Goal: Task Accomplishment & Management: Manage account settings

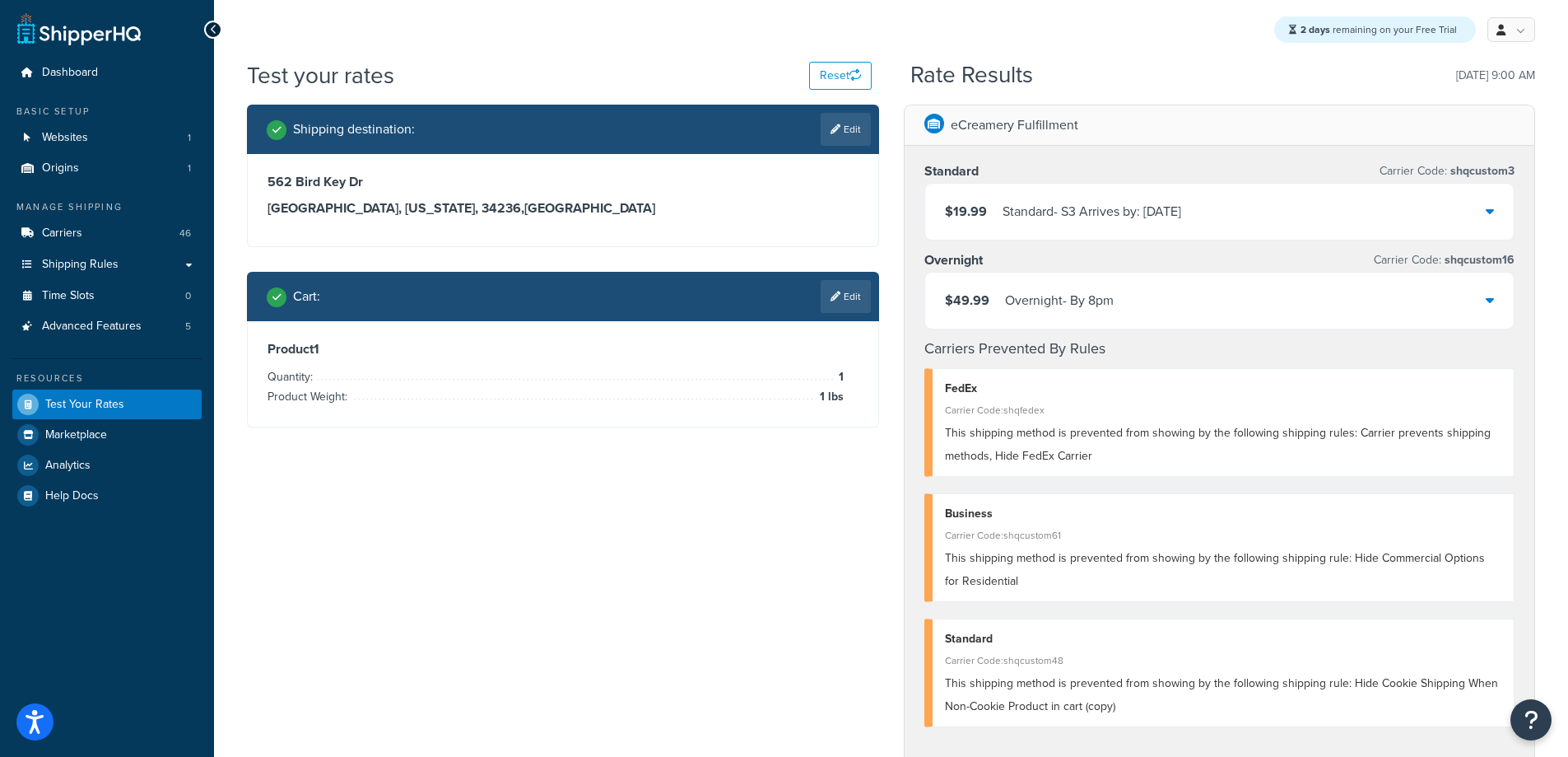
click at [321, 530] on div "Shipping destination : Edit 562 Bird Key Dr Sarasota, Florida, 34236 , United S…" at bounding box center [891, 672] width 1313 height 1135
click at [78, 227] on span "Carriers" at bounding box center [62, 234] width 41 height 14
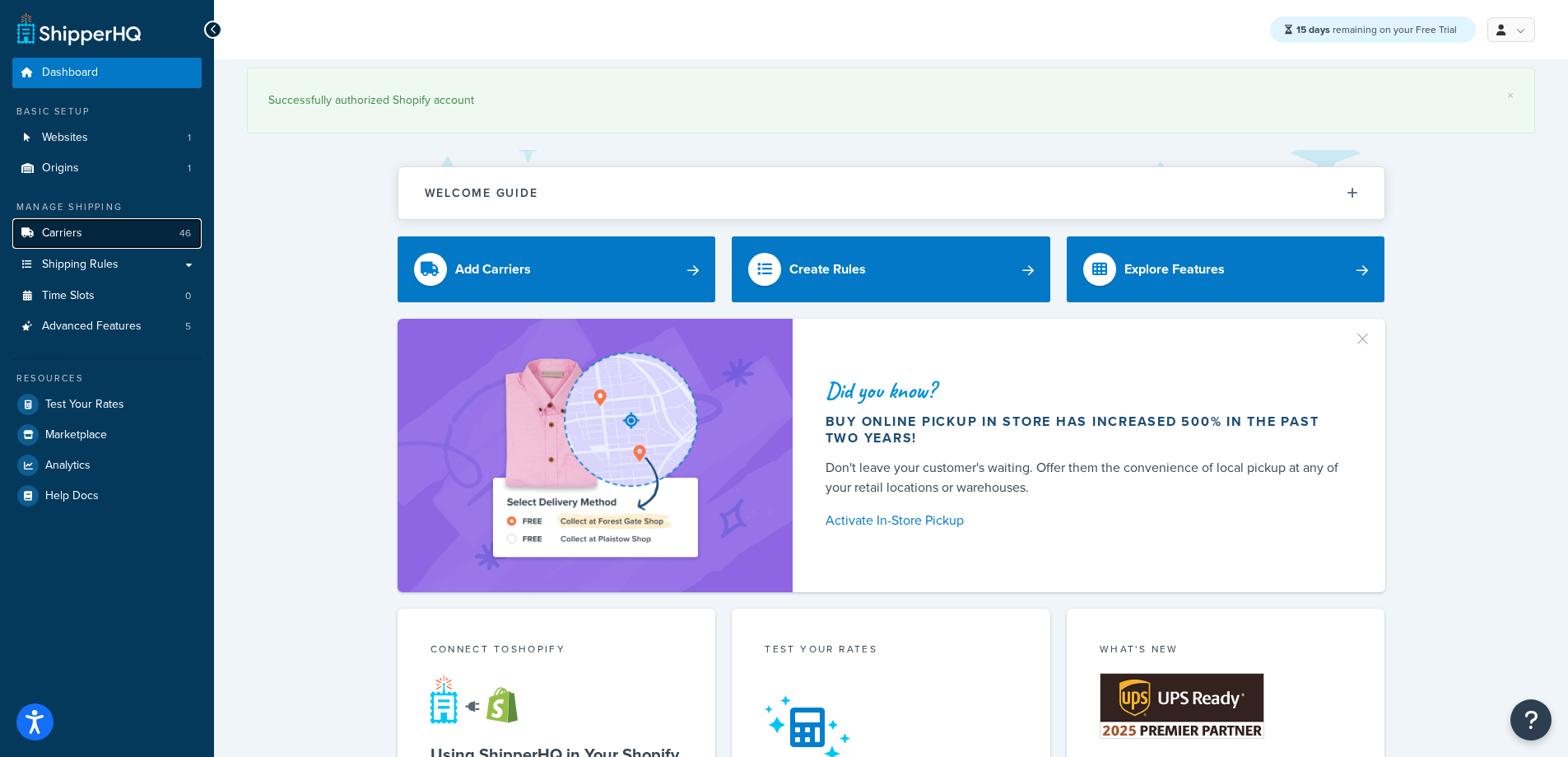
click at [76, 237] on span "Carriers" at bounding box center [62, 234] width 41 height 14
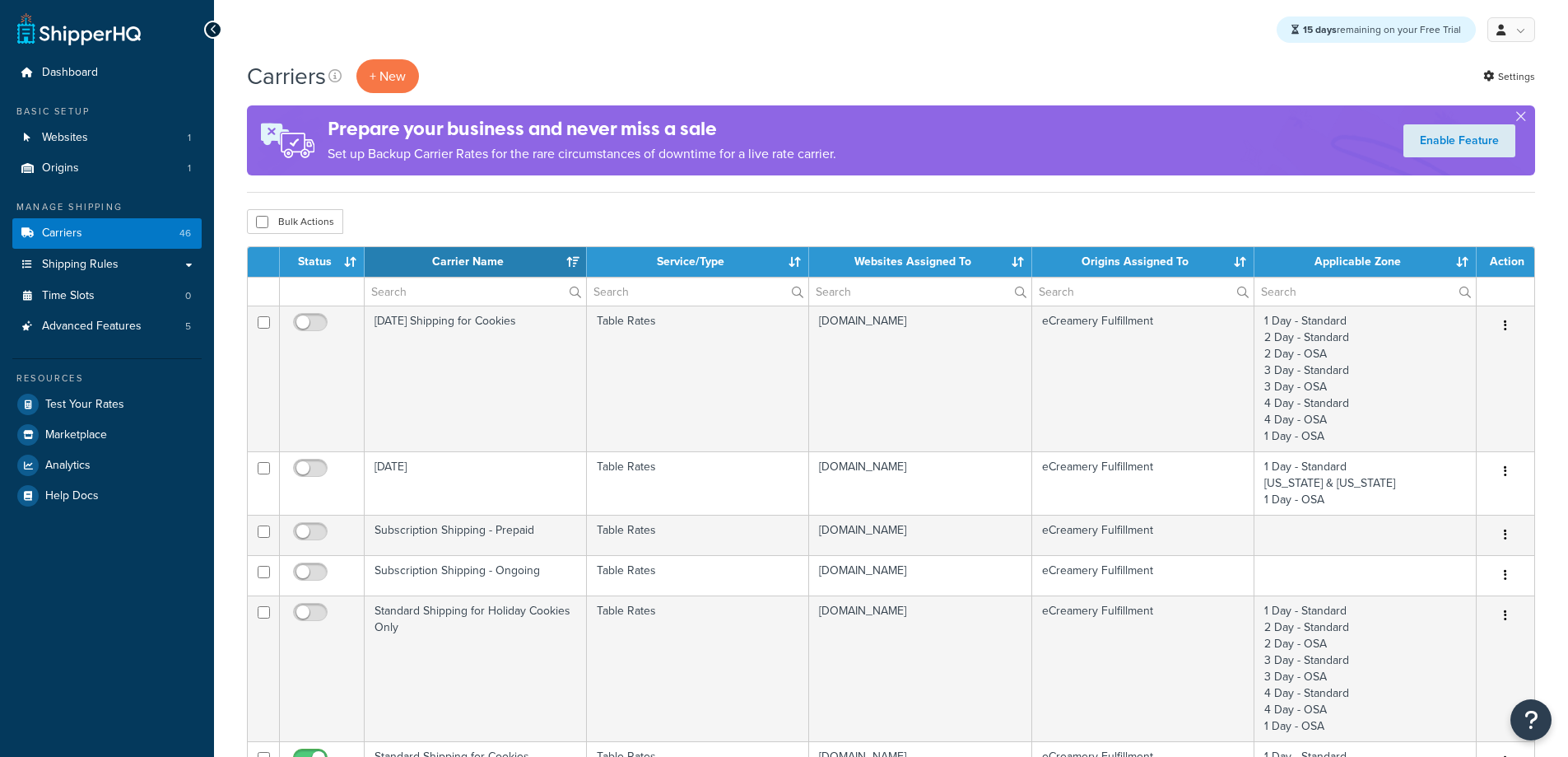
select select "15"
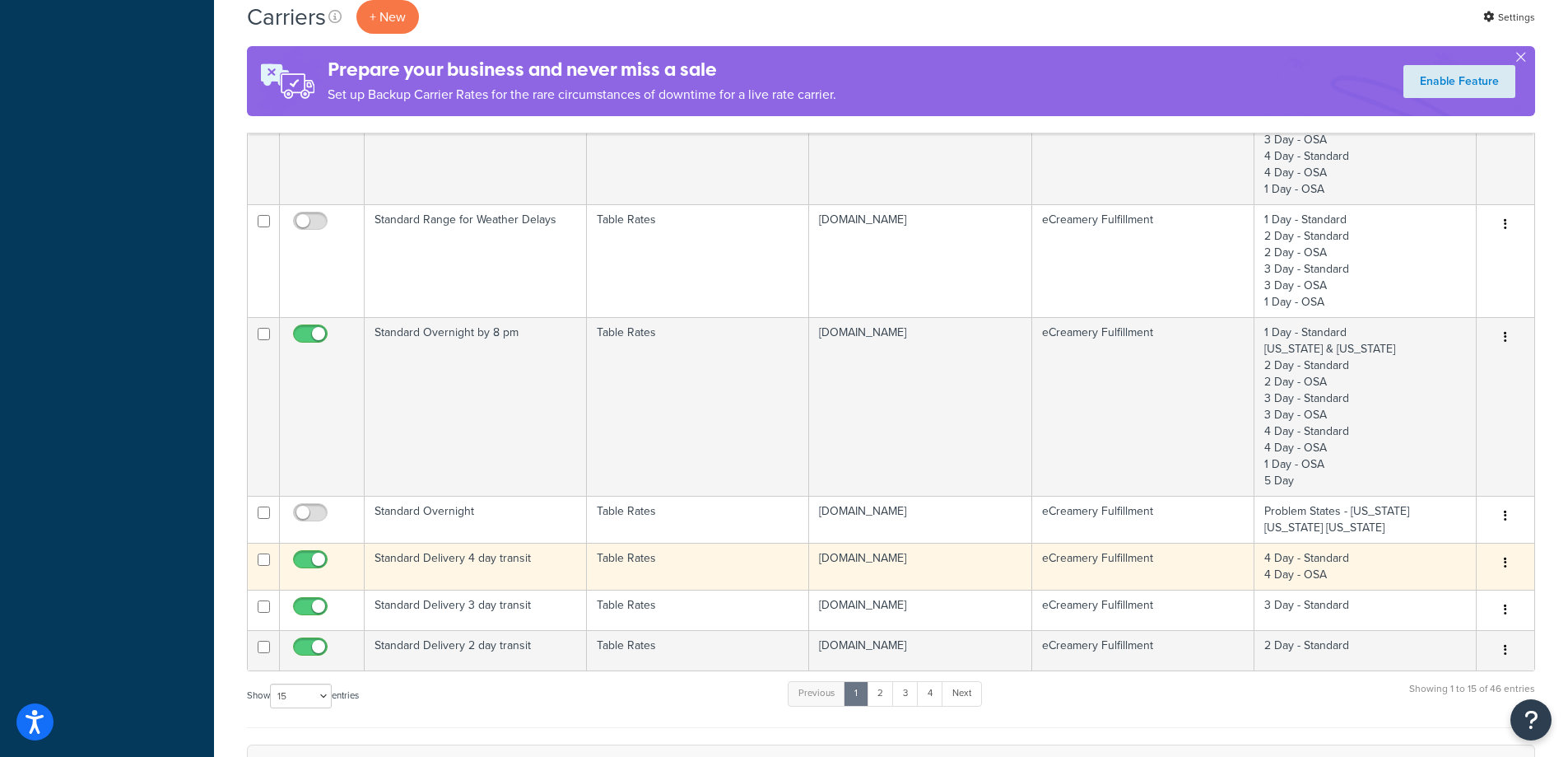
scroll to position [1308, 0]
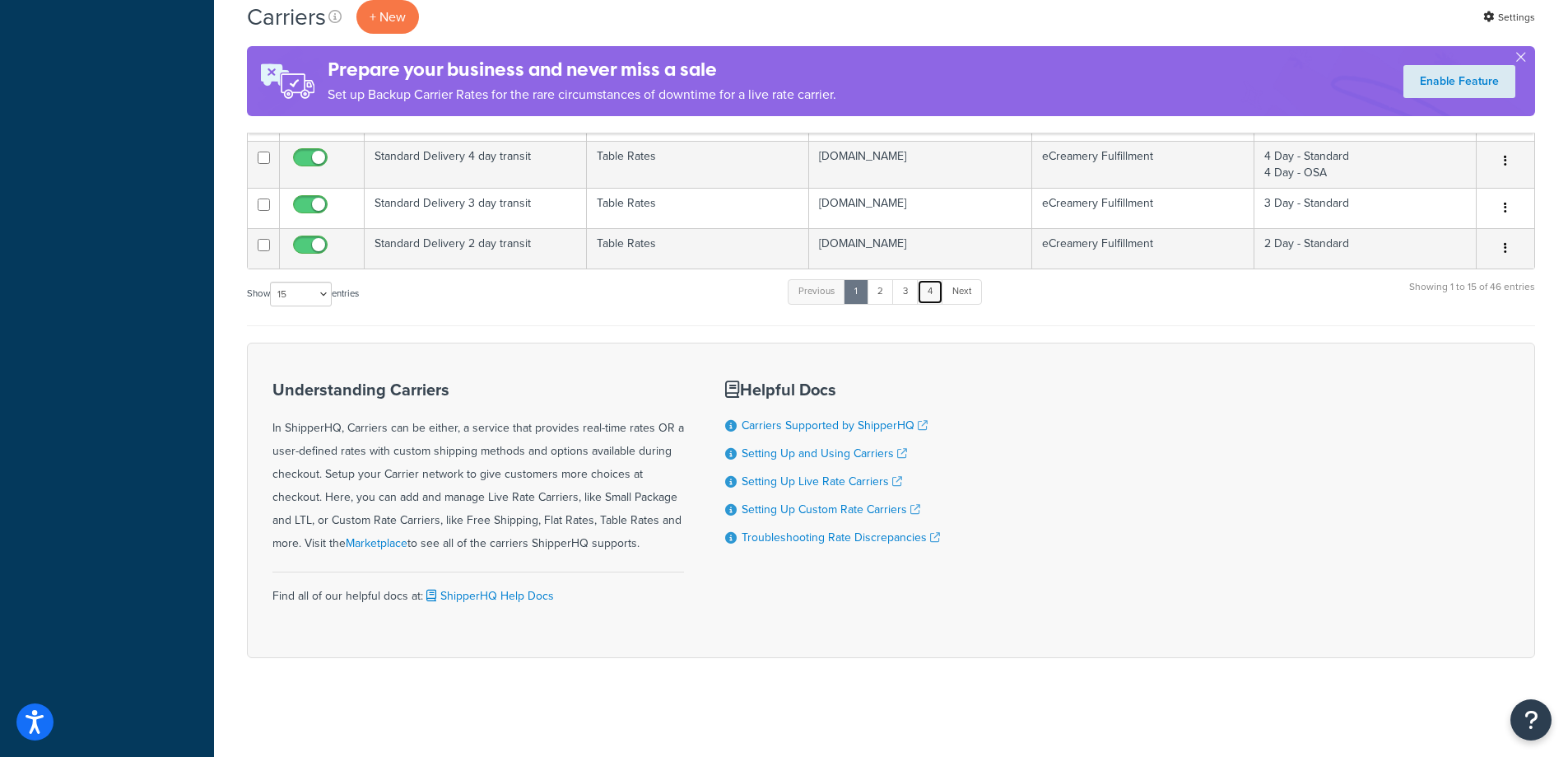
click at [931, 293] on link "4" at bounding box center [929, 291] width 26 height 24
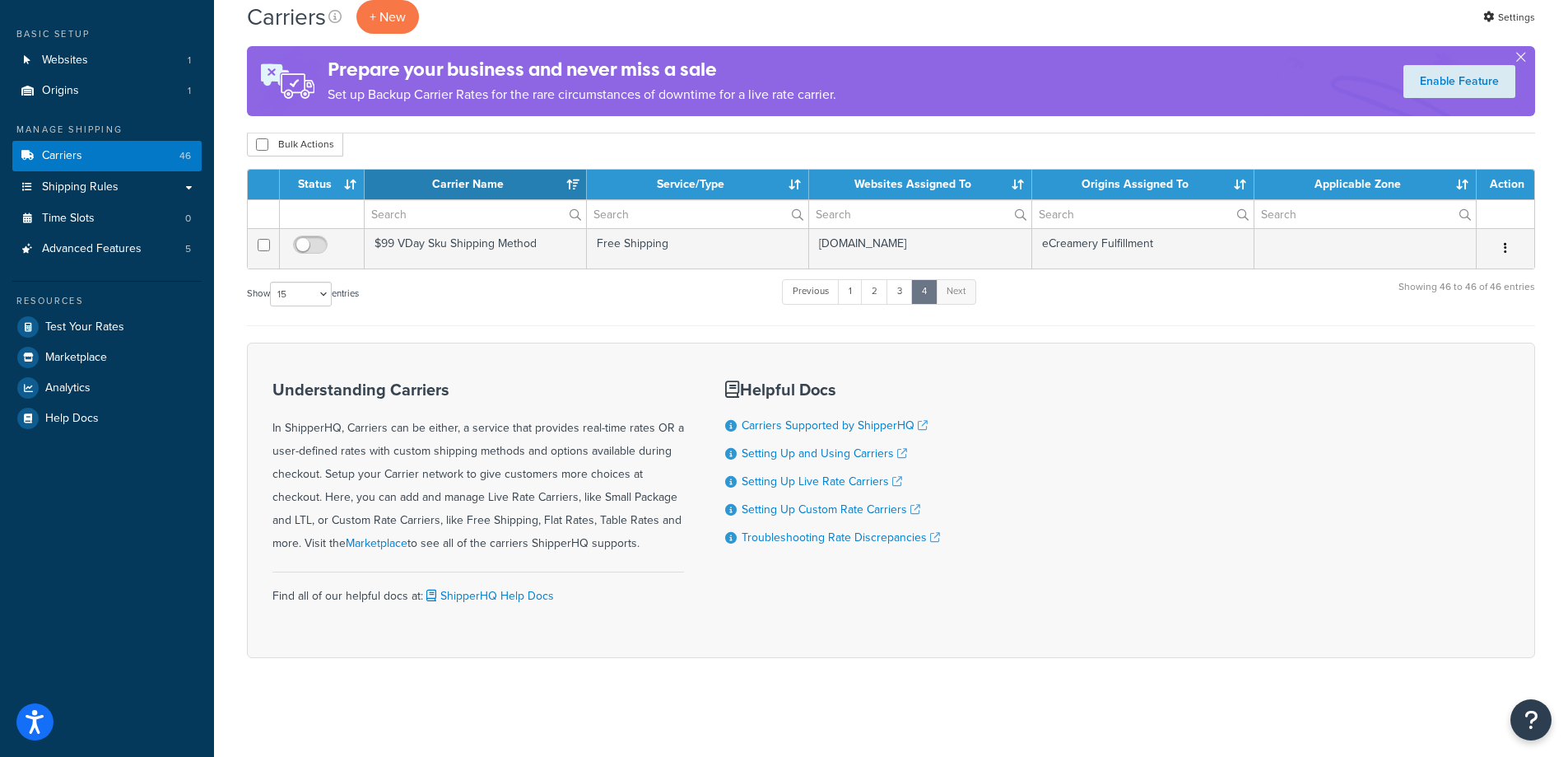
scroll to position [0, 0]
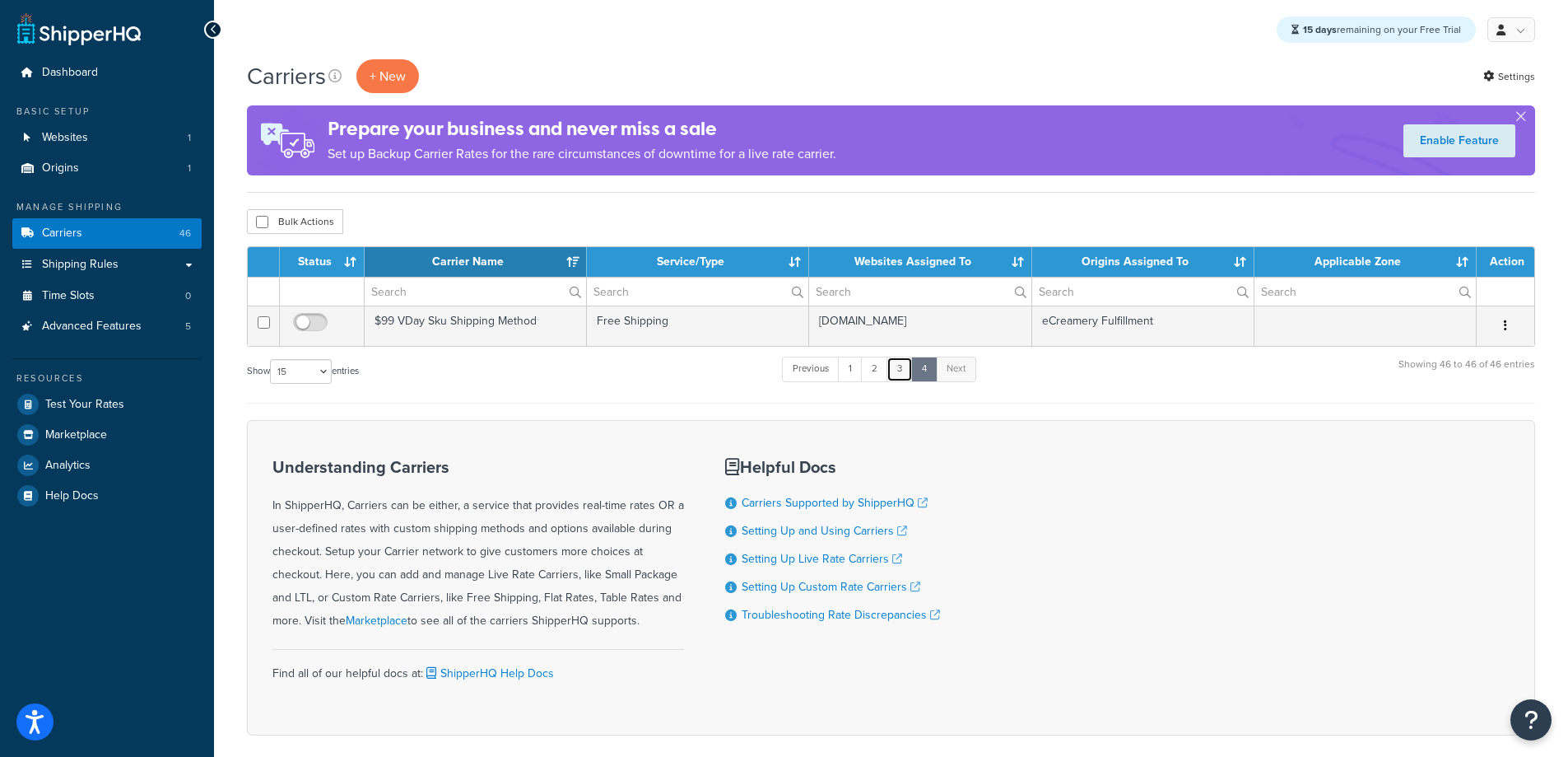
click at [905, 375] on link "3" at bounding box center [899, 368] width 26 height 24
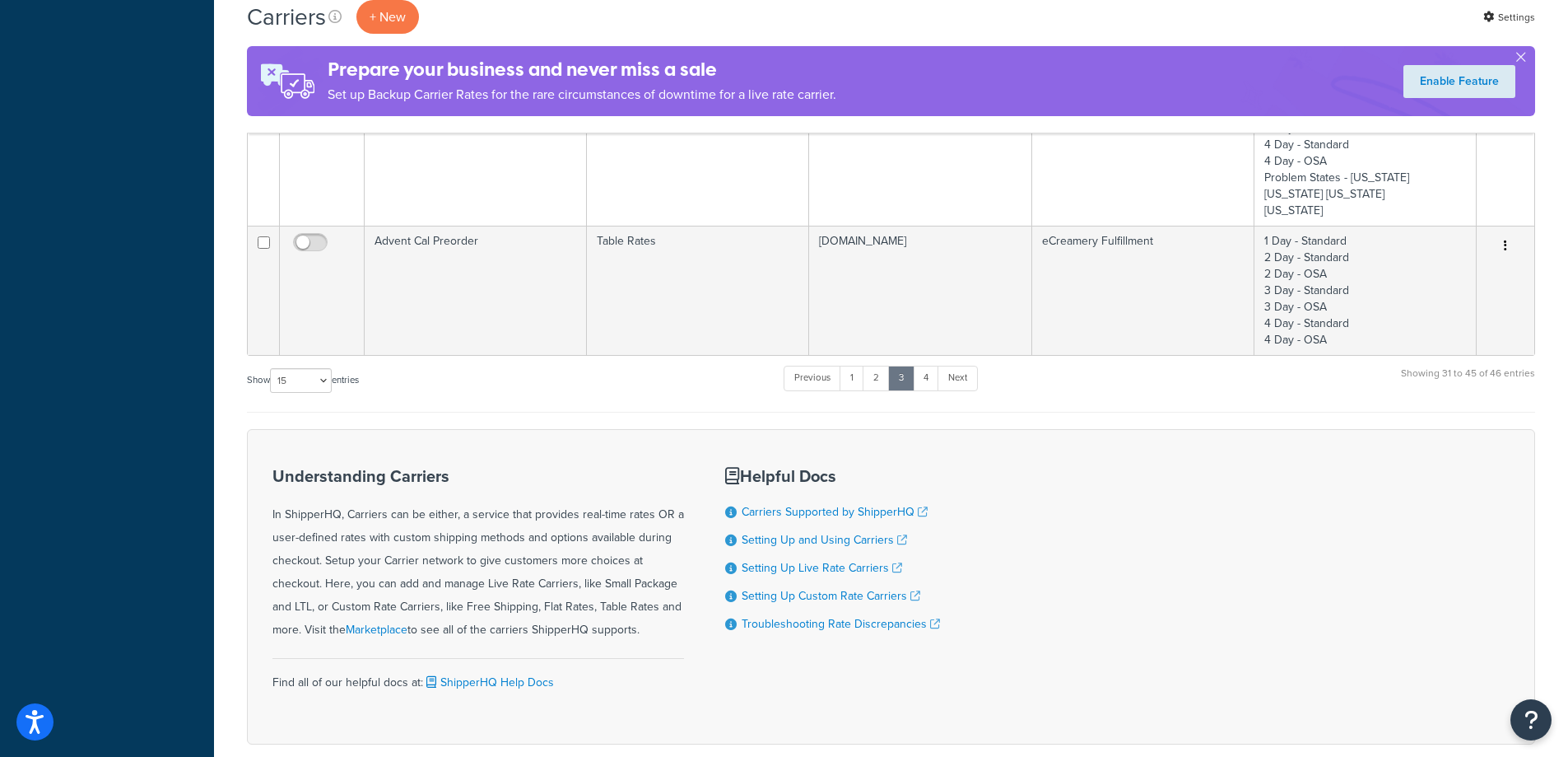
scroll to position [760, 0]
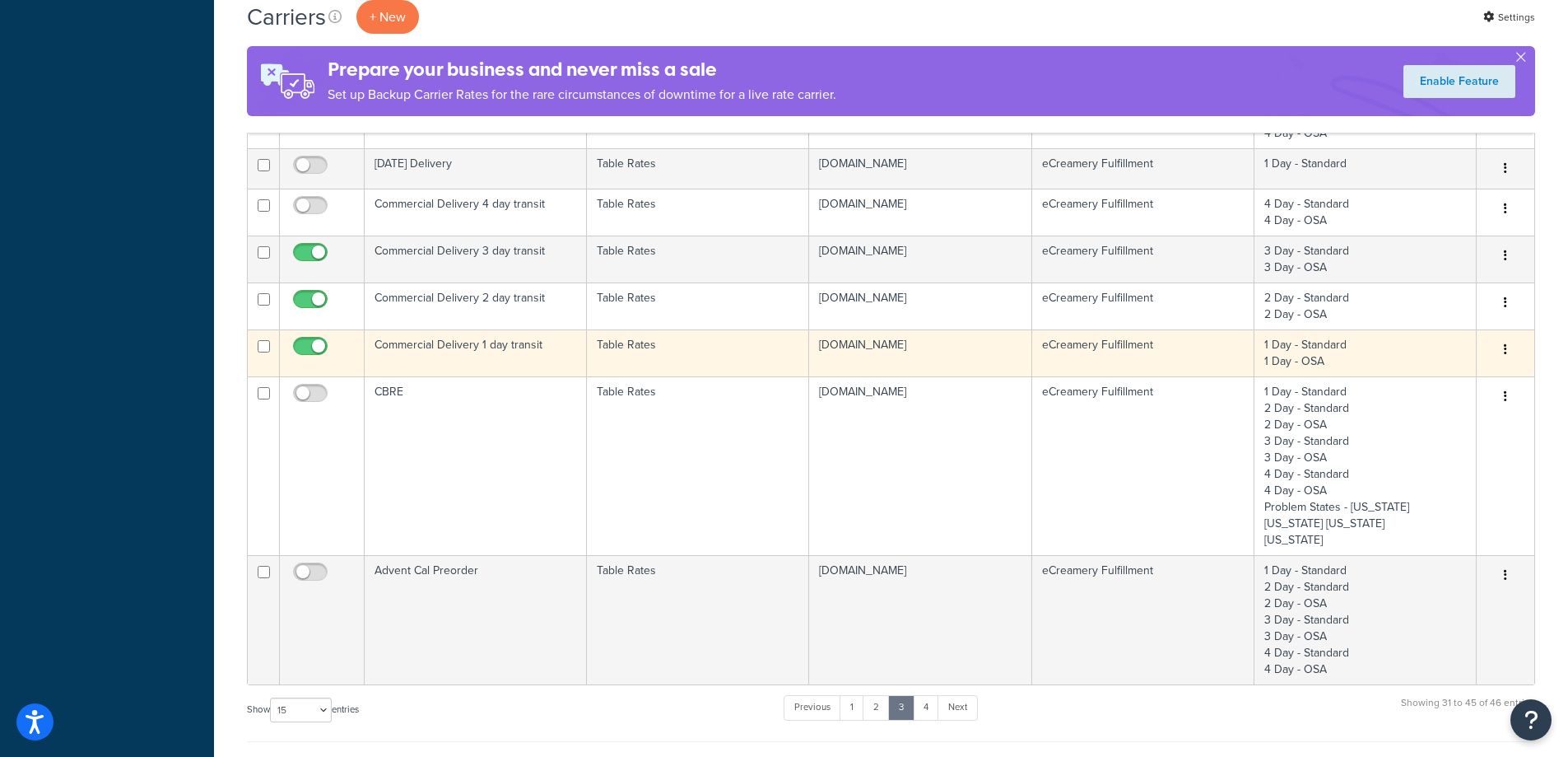
click at [313, 337] on span at bounding box center [310, 346] width 35 height 19
click at [313, 340] on input "checkbox" at bounding box center [312, 350] width 46 height 20
checkbox input "false"
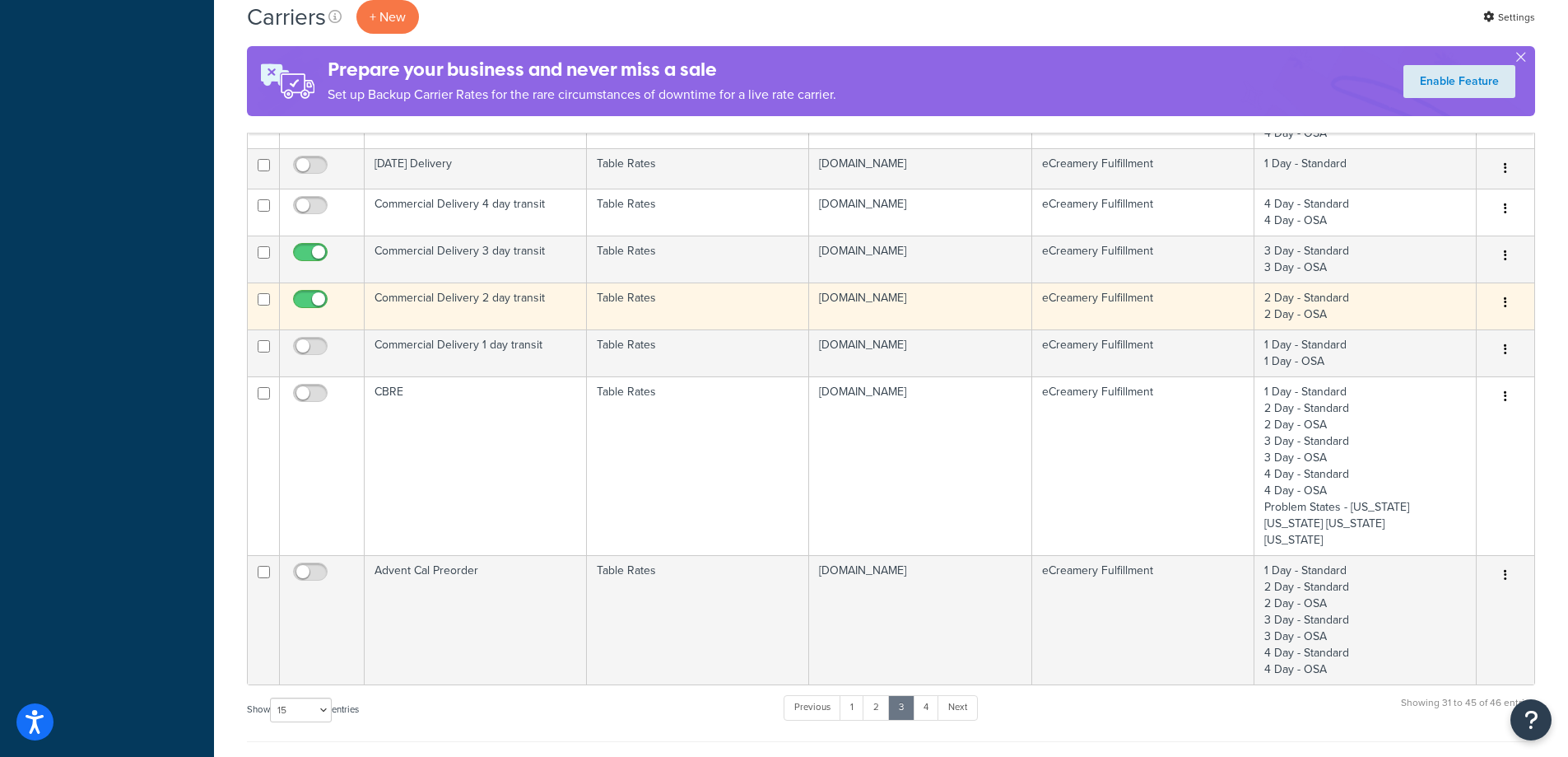
click at [311, 303] on input "checkbox" at bounding box center [312, 302] width 46 height 20
checkbox input "false"
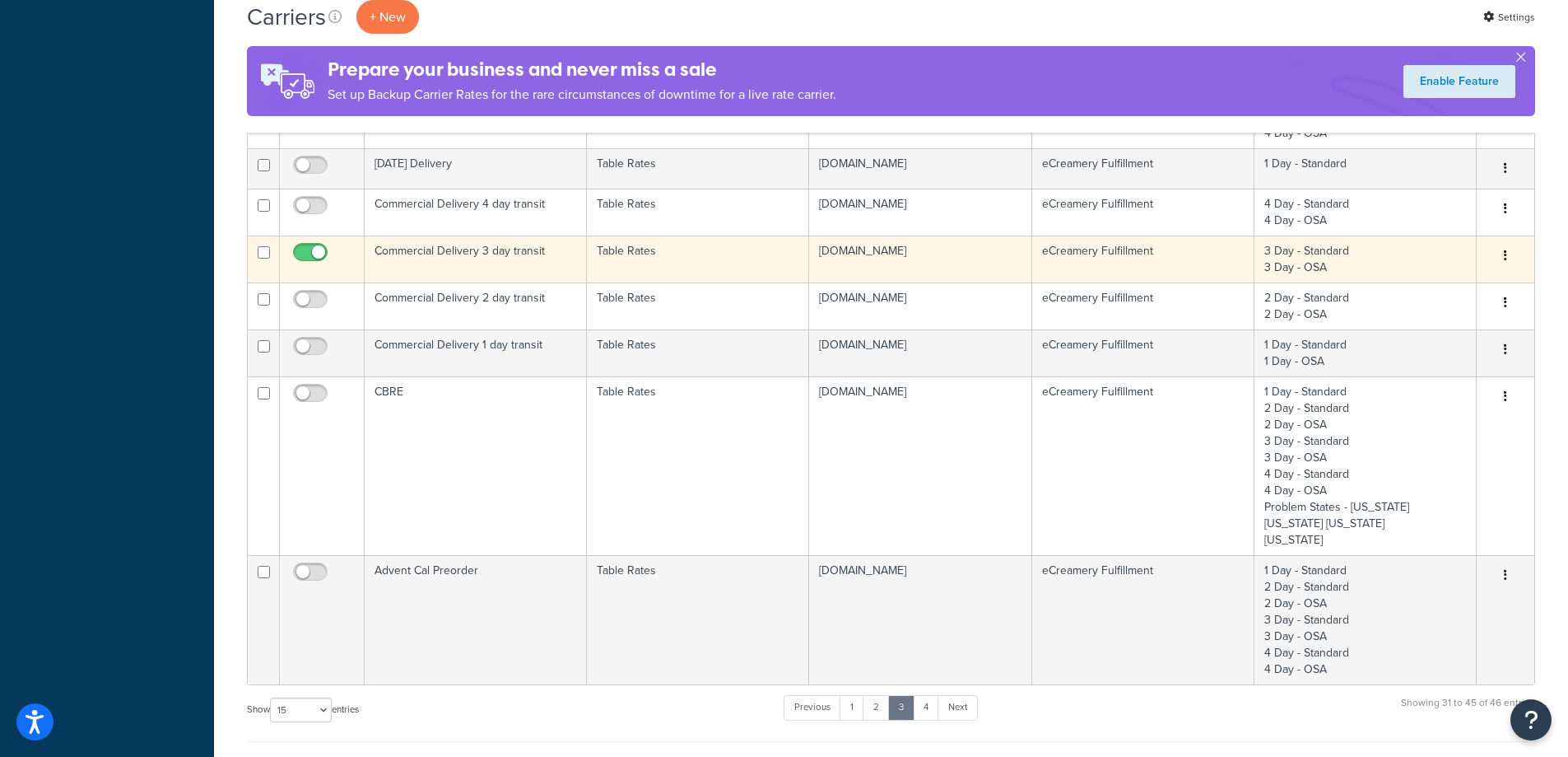
click at [314, 249] on input "checkbox" at bounding box center [312, 256] width 46 height 20
checkbox input "false"
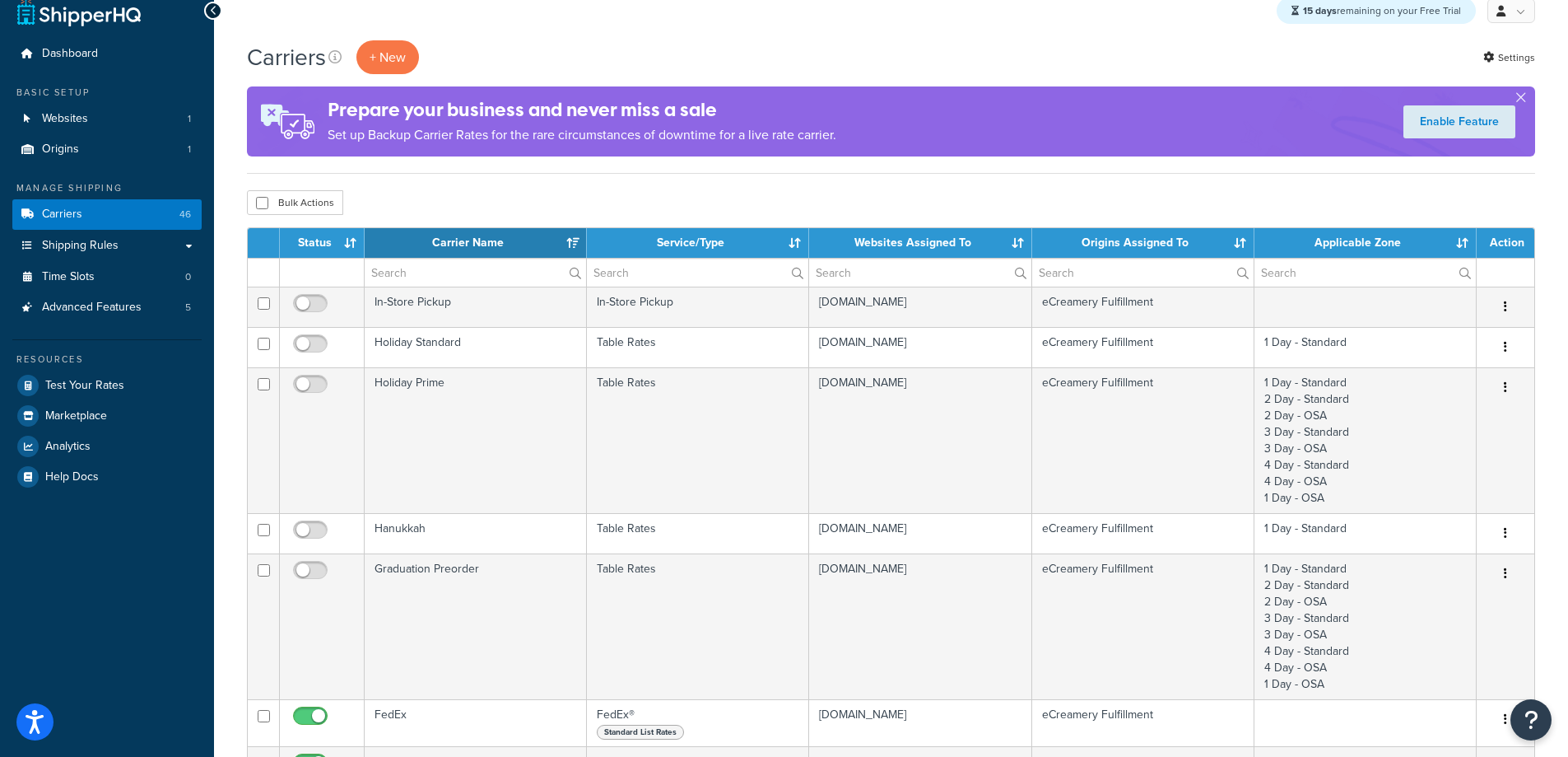
scroll to position [0, 0]
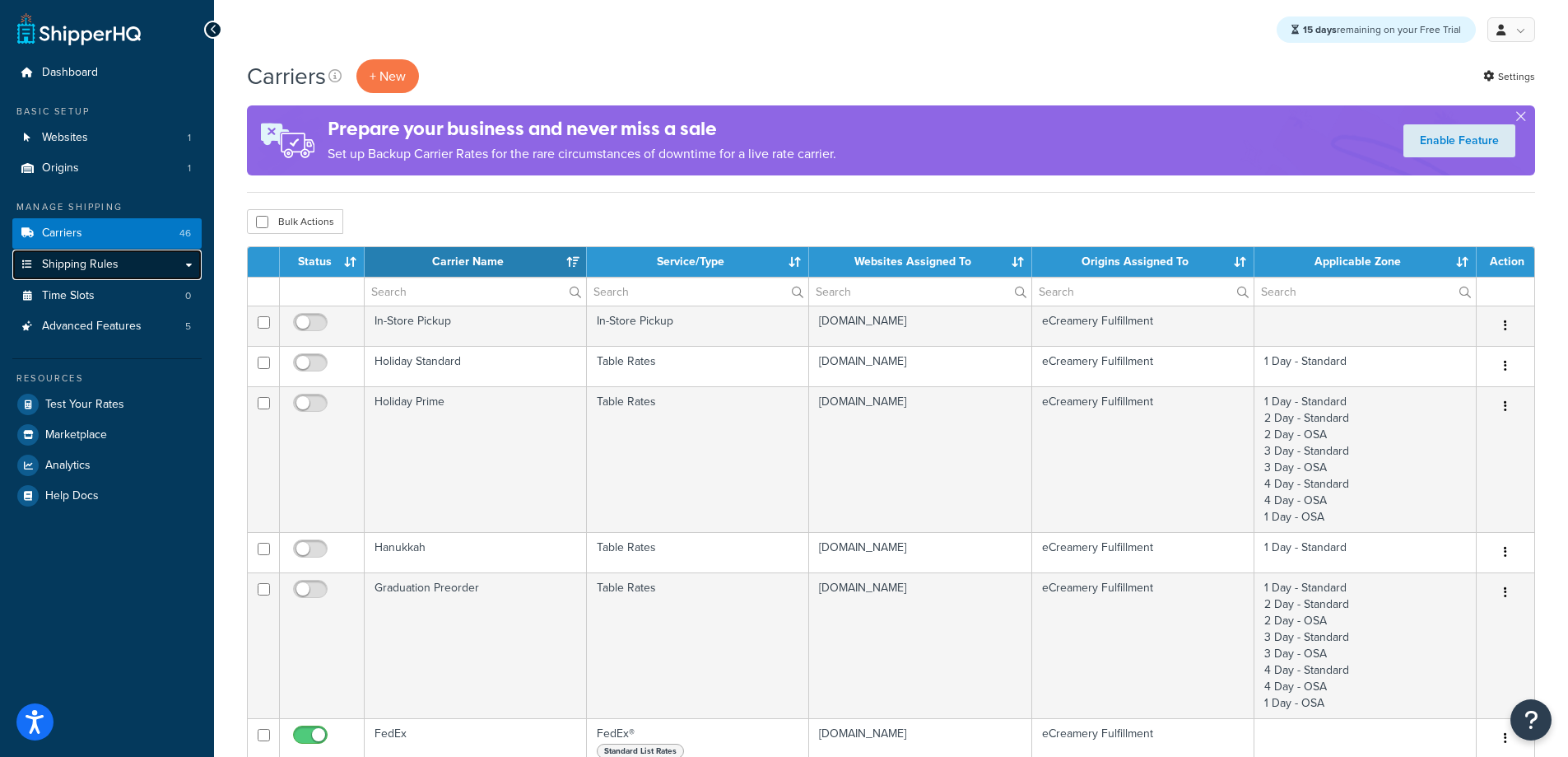
click at [99, 254] on link "Shipping Rules" at bounding box center [107, 264] width 189 height 30
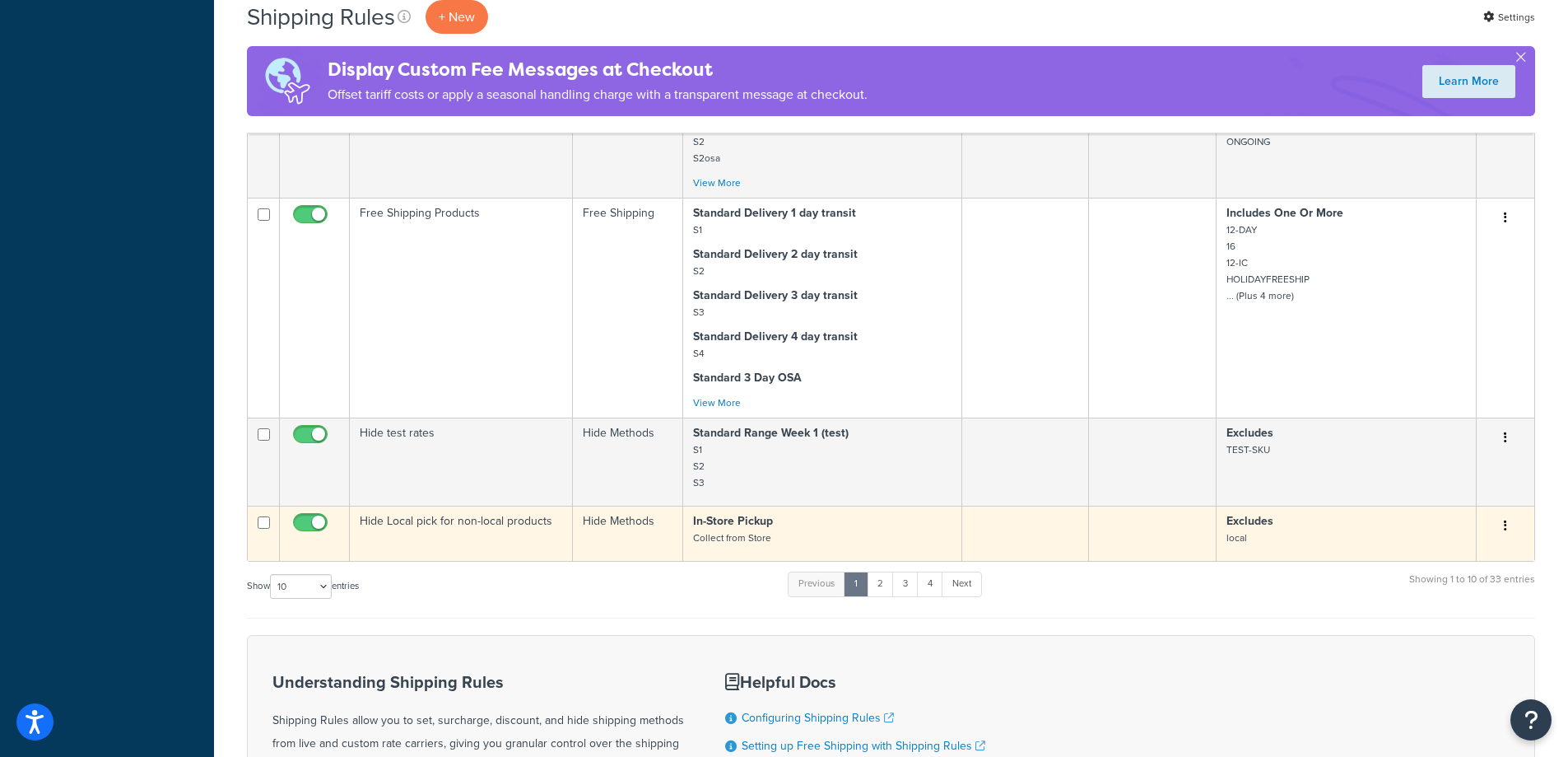
scroll to position [1590, 0]
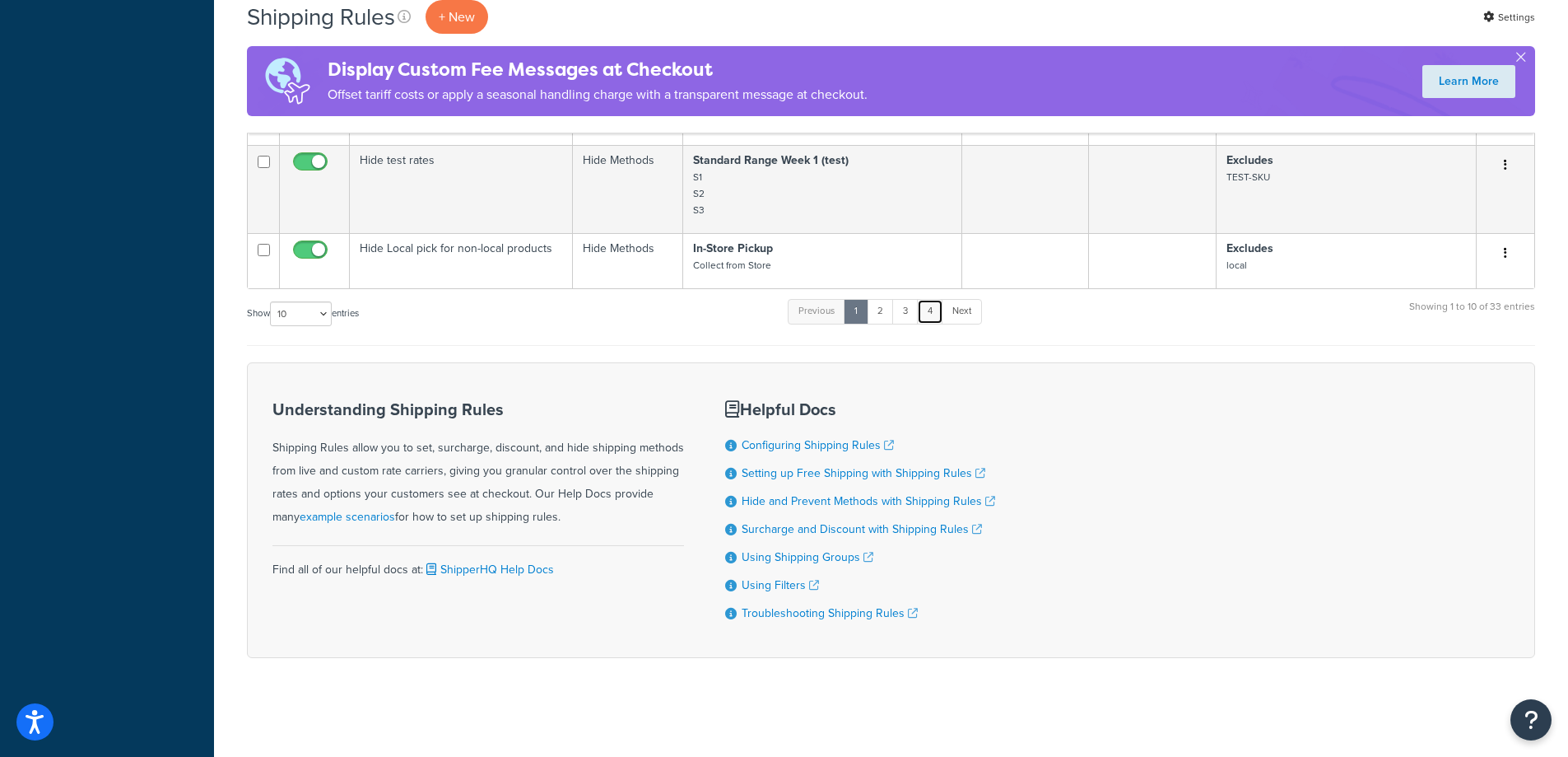
click at [932, 310] on link "4" at bounding box center [929, 310] width 26 height 24
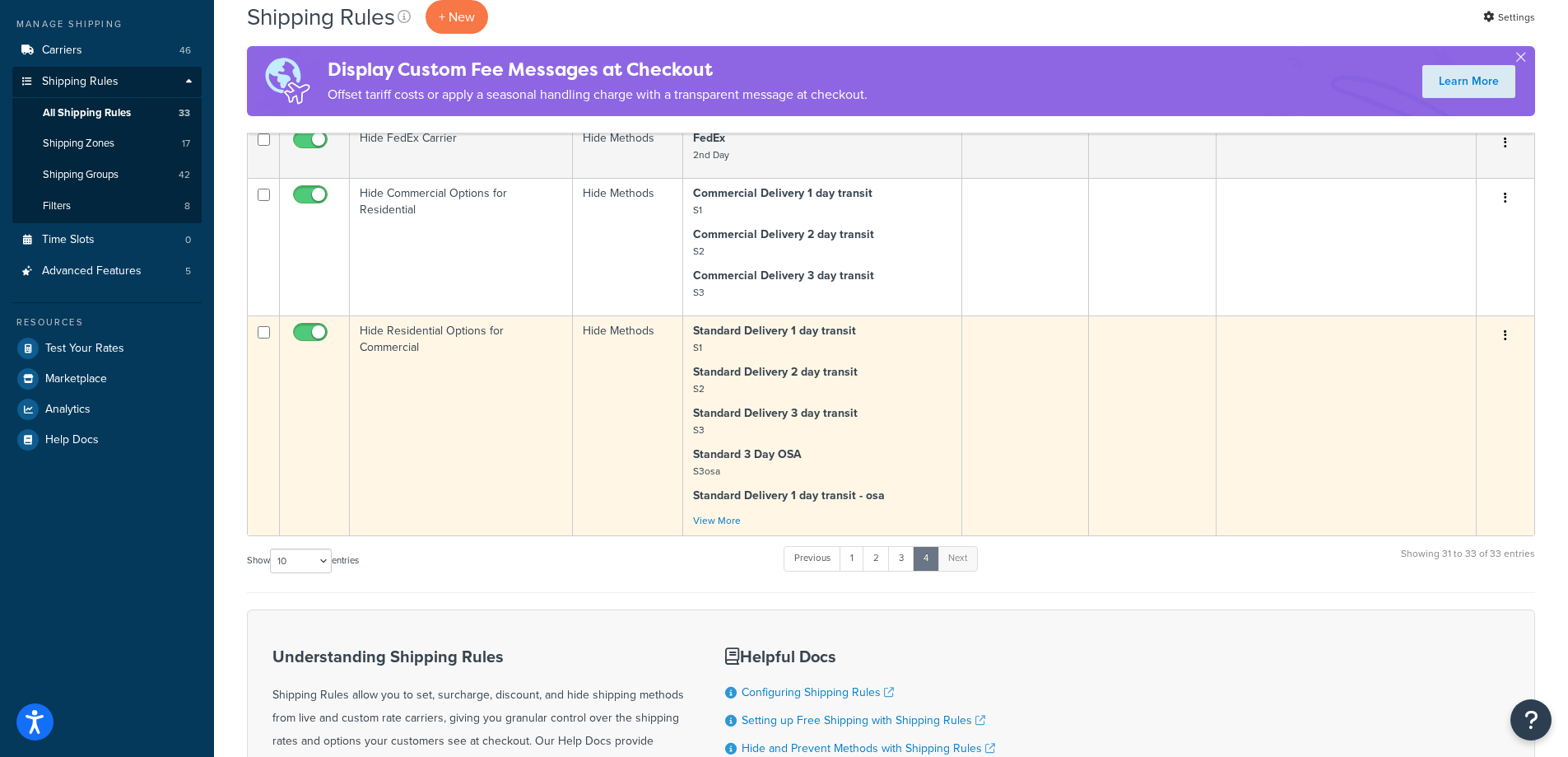
scroll to position [18, 0]
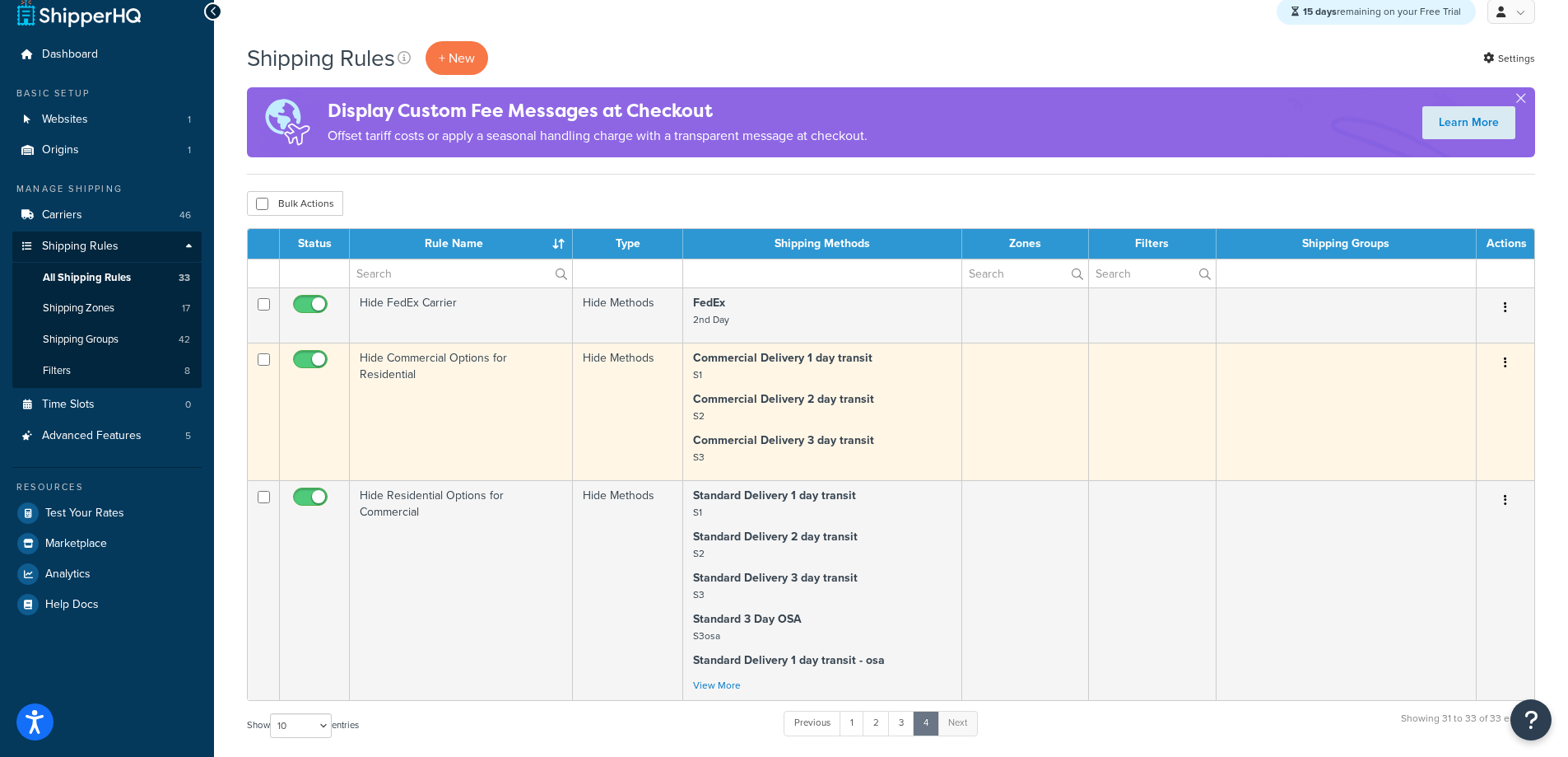
click at [317, 358] on input "checkbox" at bounding box center [312, 363] width 46 height 20
checkbox input "false"
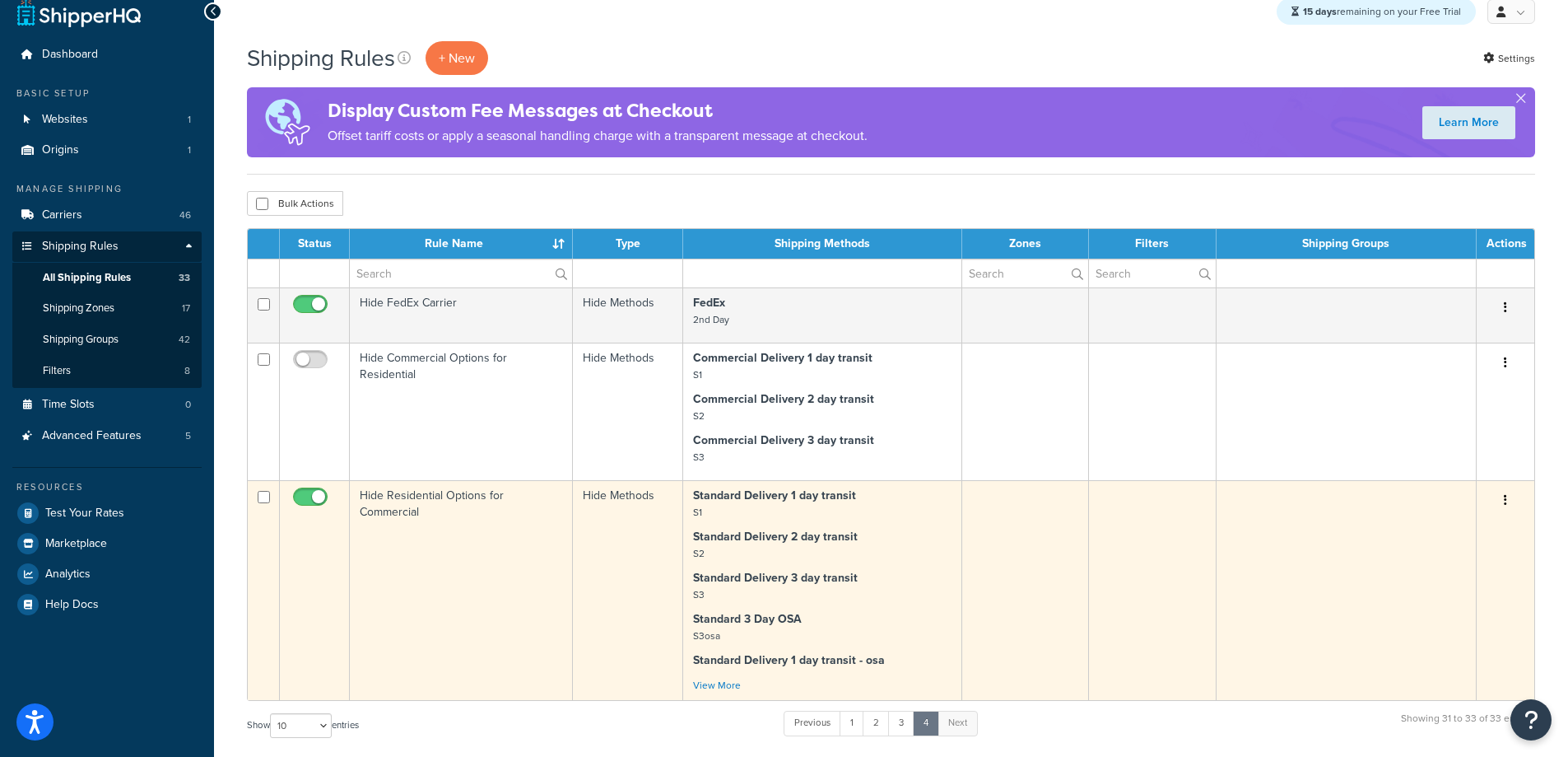
click at [307, 501] on input "checkbox" at bounding box center [312, 500] width 46 height 20
checkbox input "false"
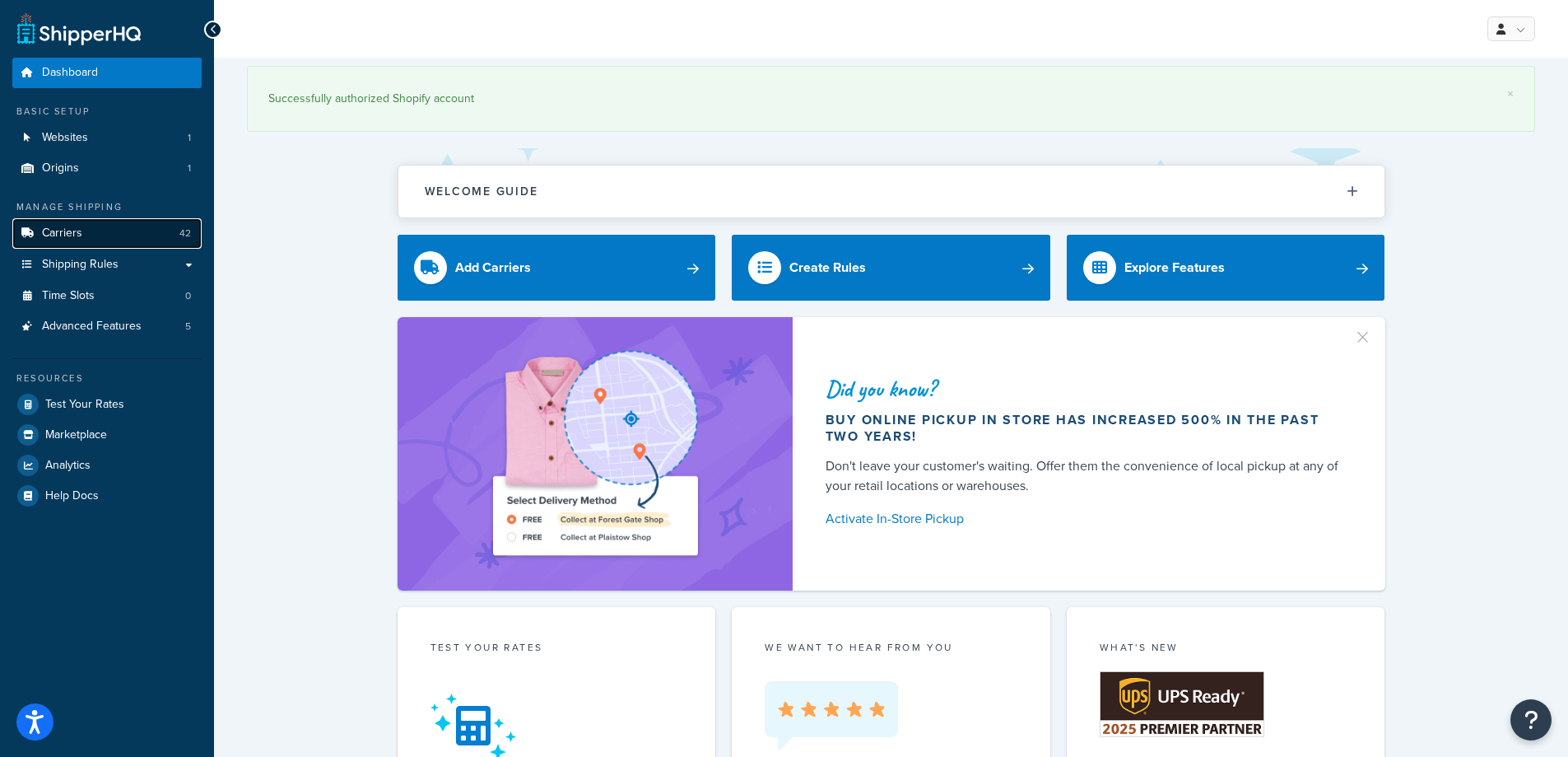
click at [87, 238] on link "Carriers 42" at bounding box center [107, 233] width 189 height 30
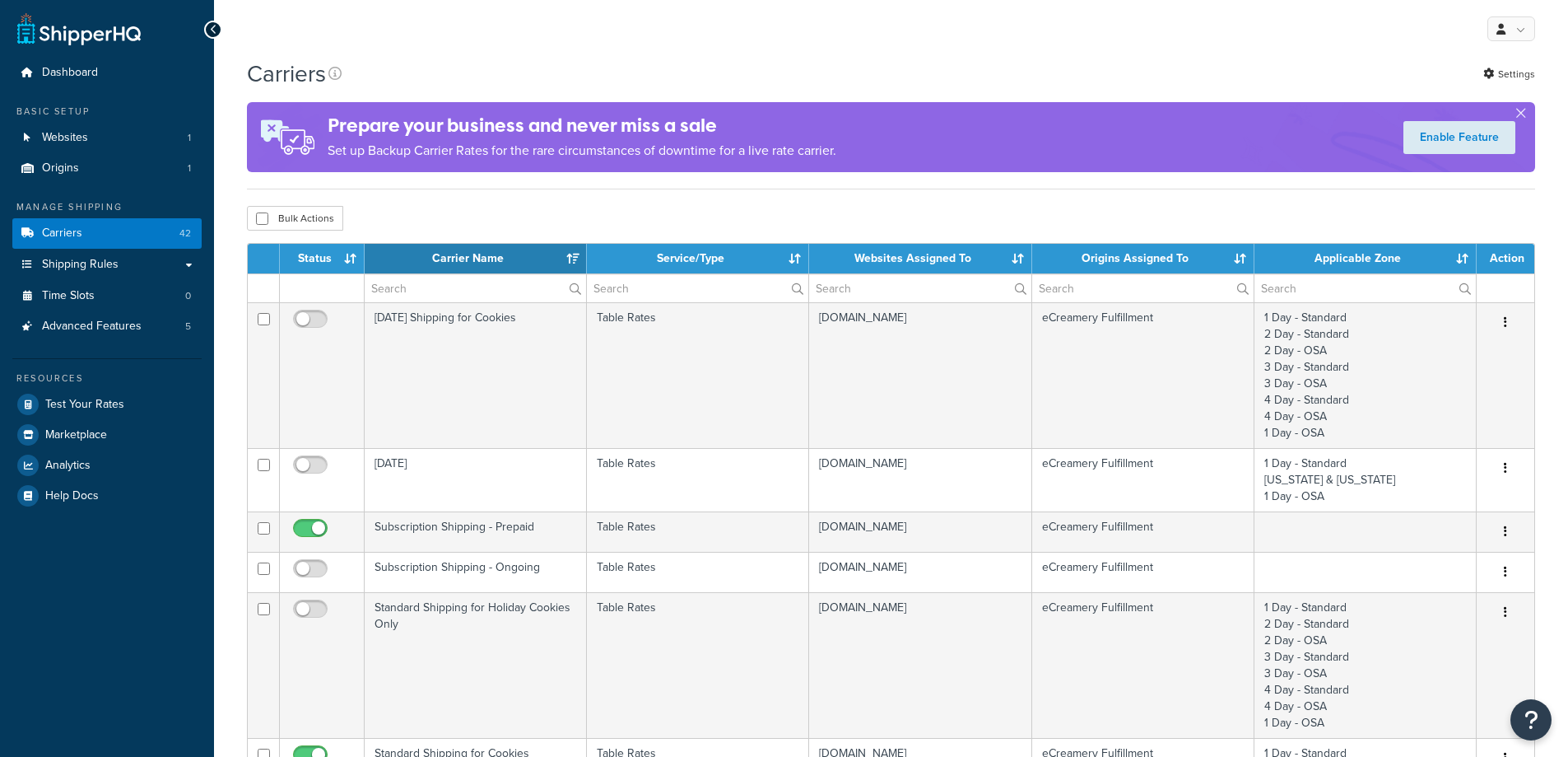
select select "15"
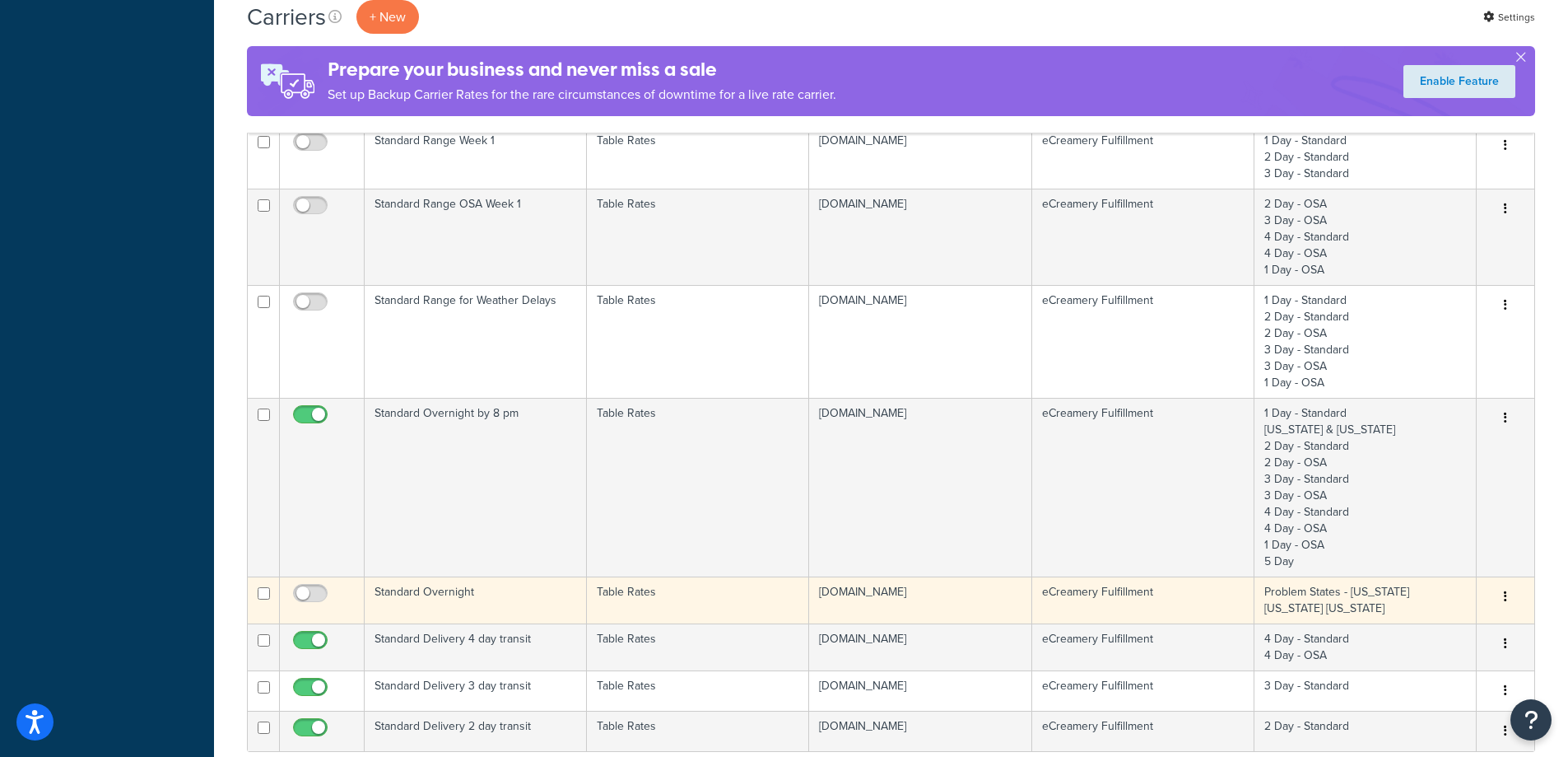
scroll to position [1070, 0]
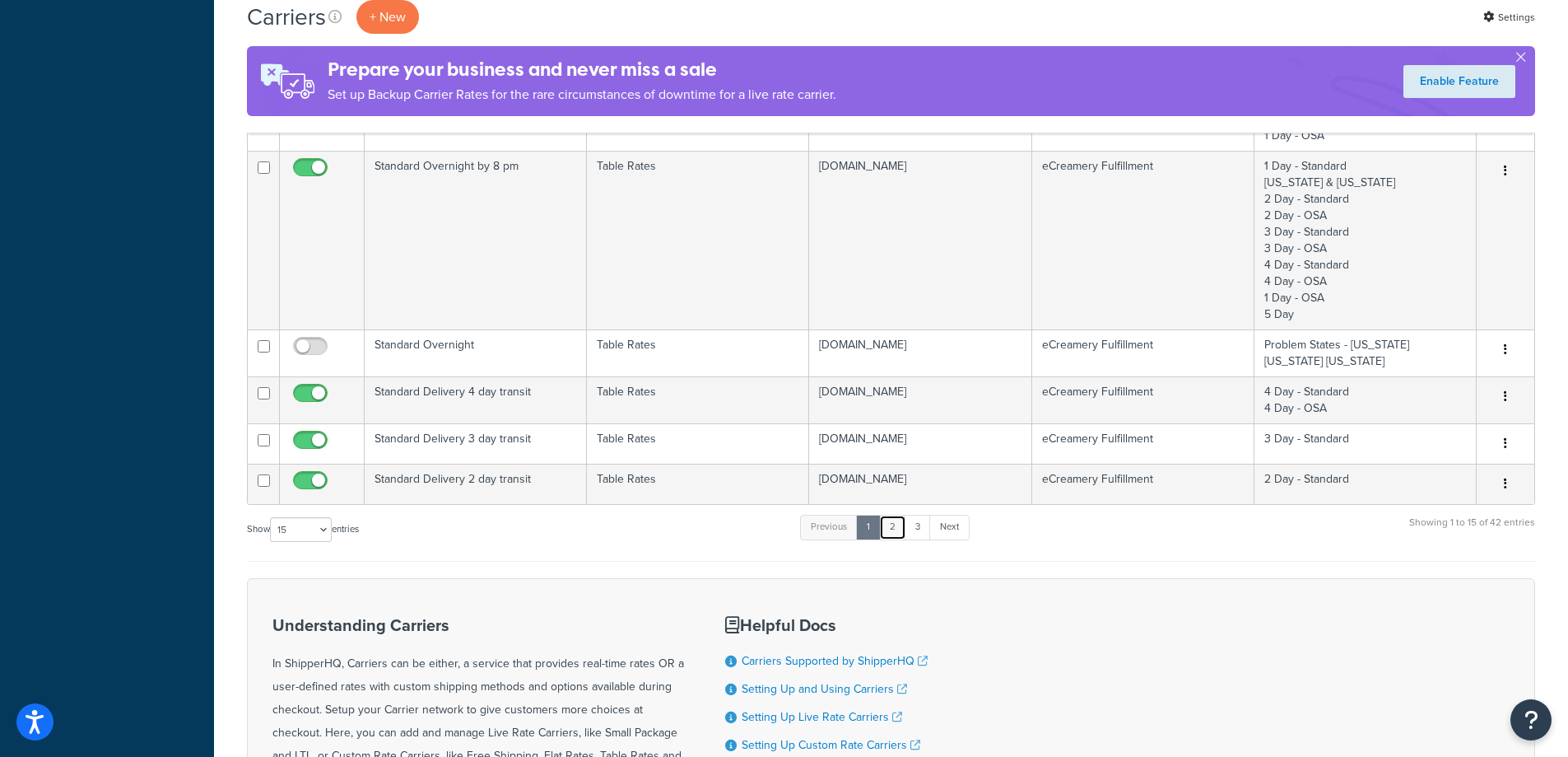
click at [894, 527] on link "2" at bounding box center [893, 526] width 27 height 24
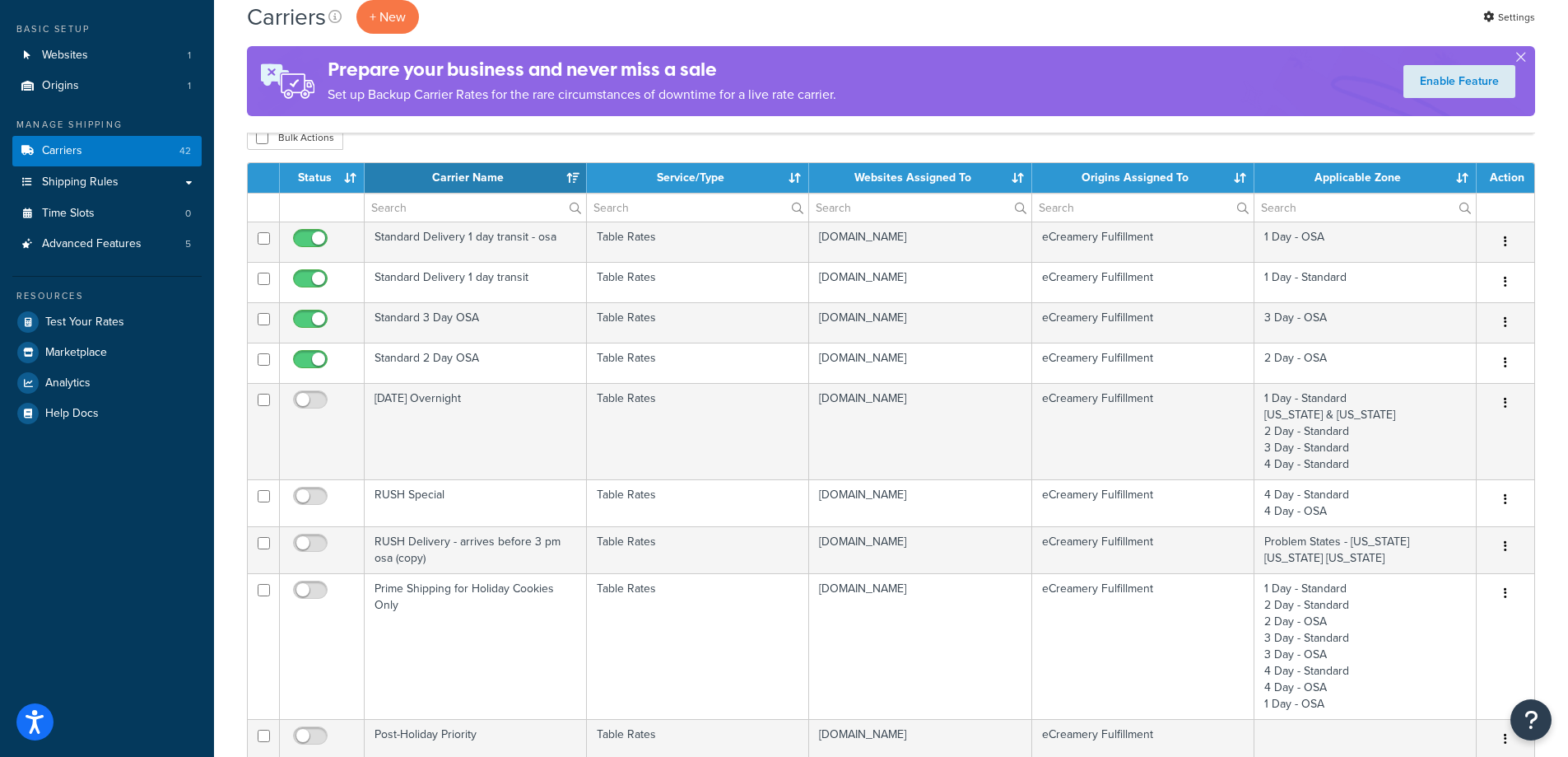
scroll to position [0, 0]
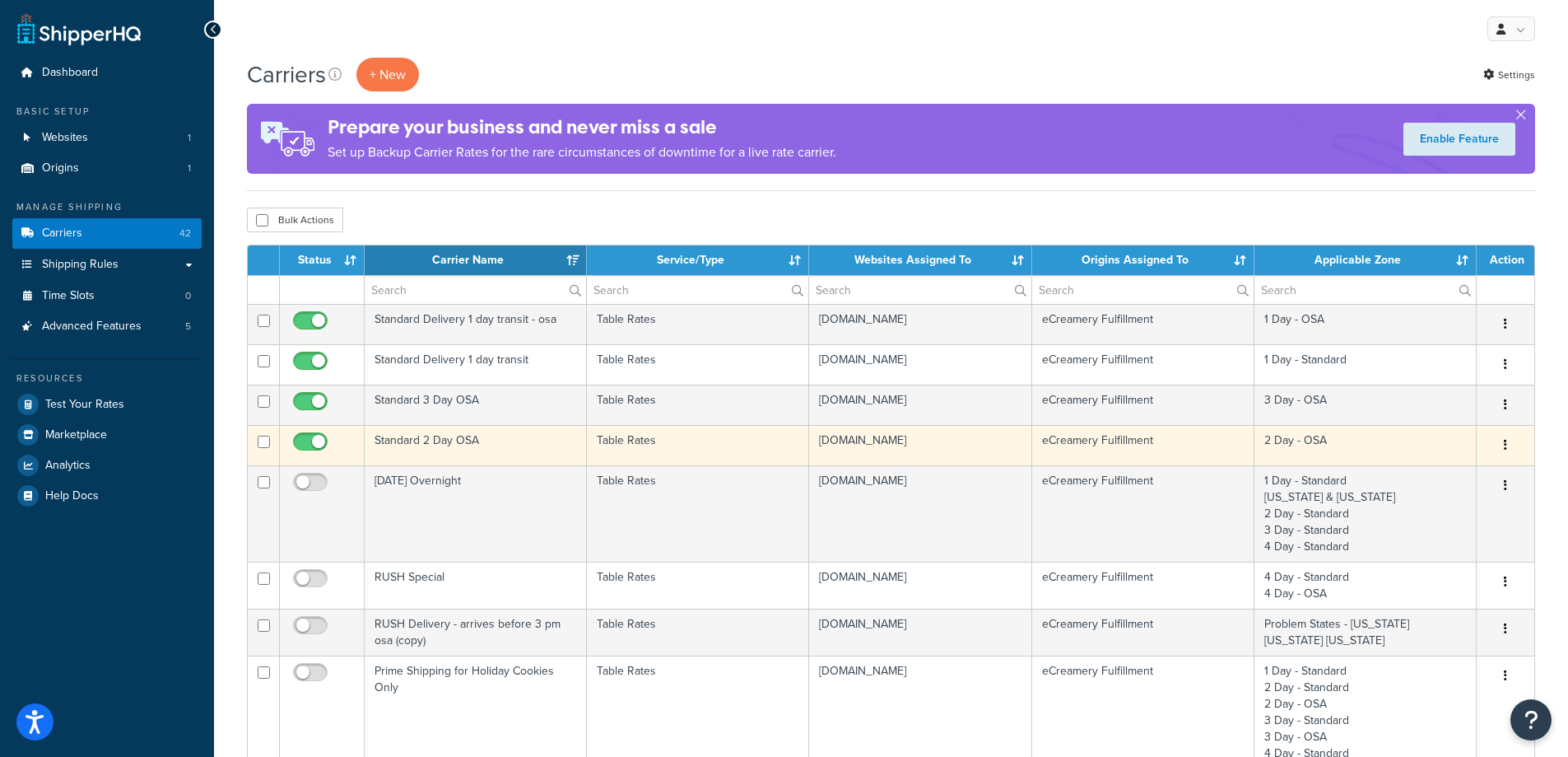
click at [474, 434] on td "Standard 2 Day OSA" at bounding box center [475, 445] width 222 height 41
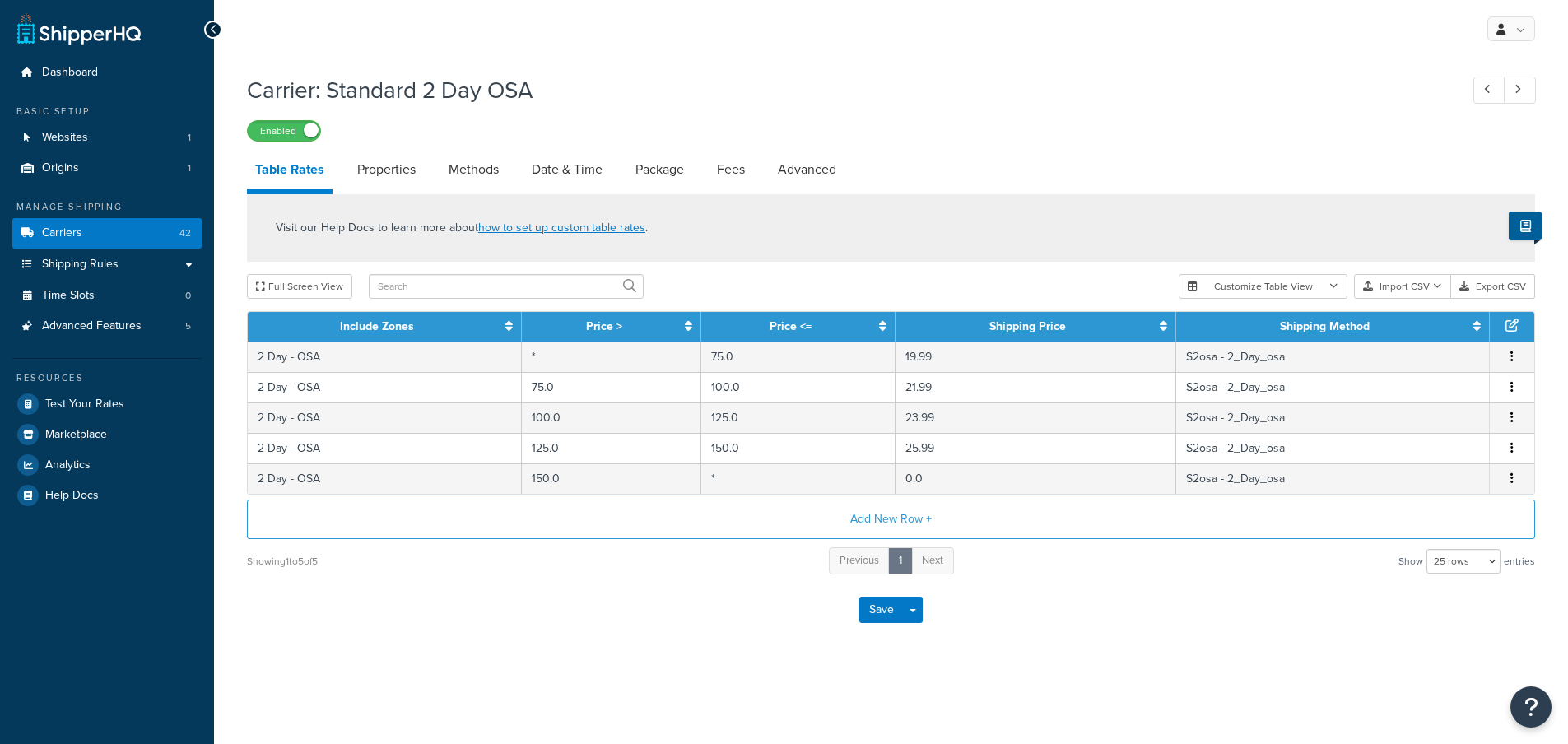
select select "25"
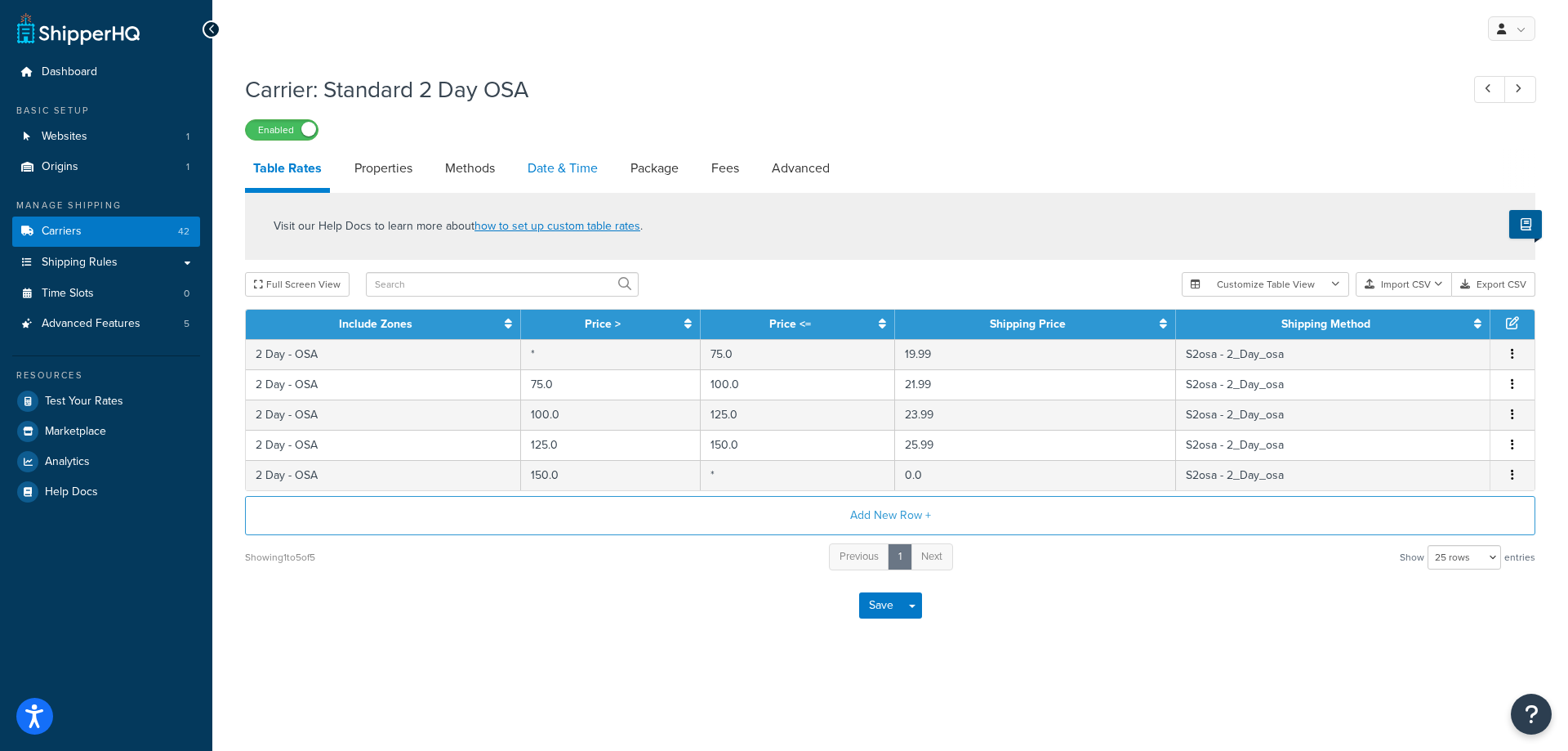
click at [547, 178] on link "Date & Time" at bounding box center [562, 168] width 87 height 39
select select "yMMMEd"
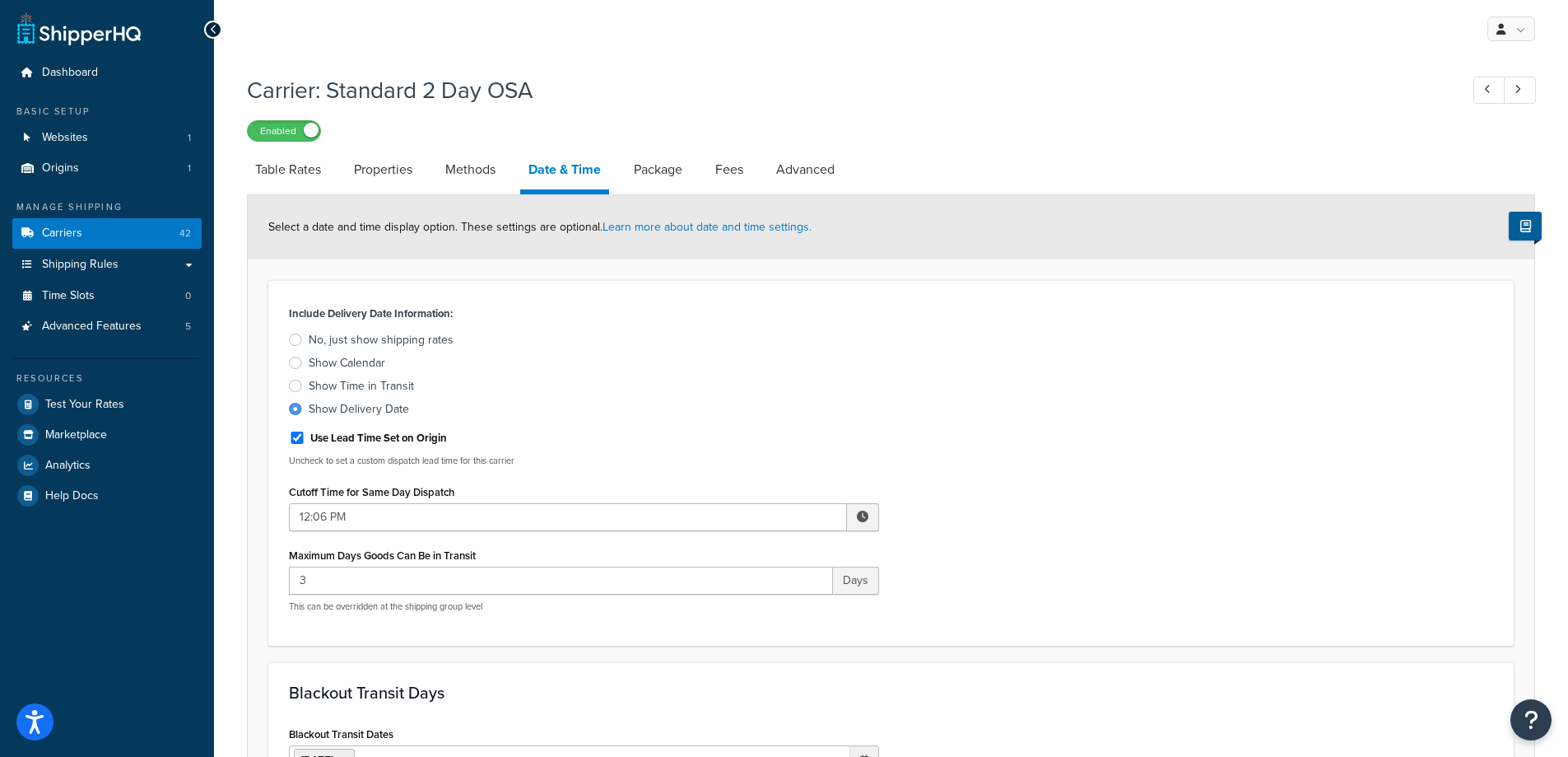
click at [374, 358] on div "Show Calendar" at bounding box center [347, 363] width 77 height 16
click at [0, 0] on input "Show Calendar" at bounding box center [0, 0] width 0 height 0
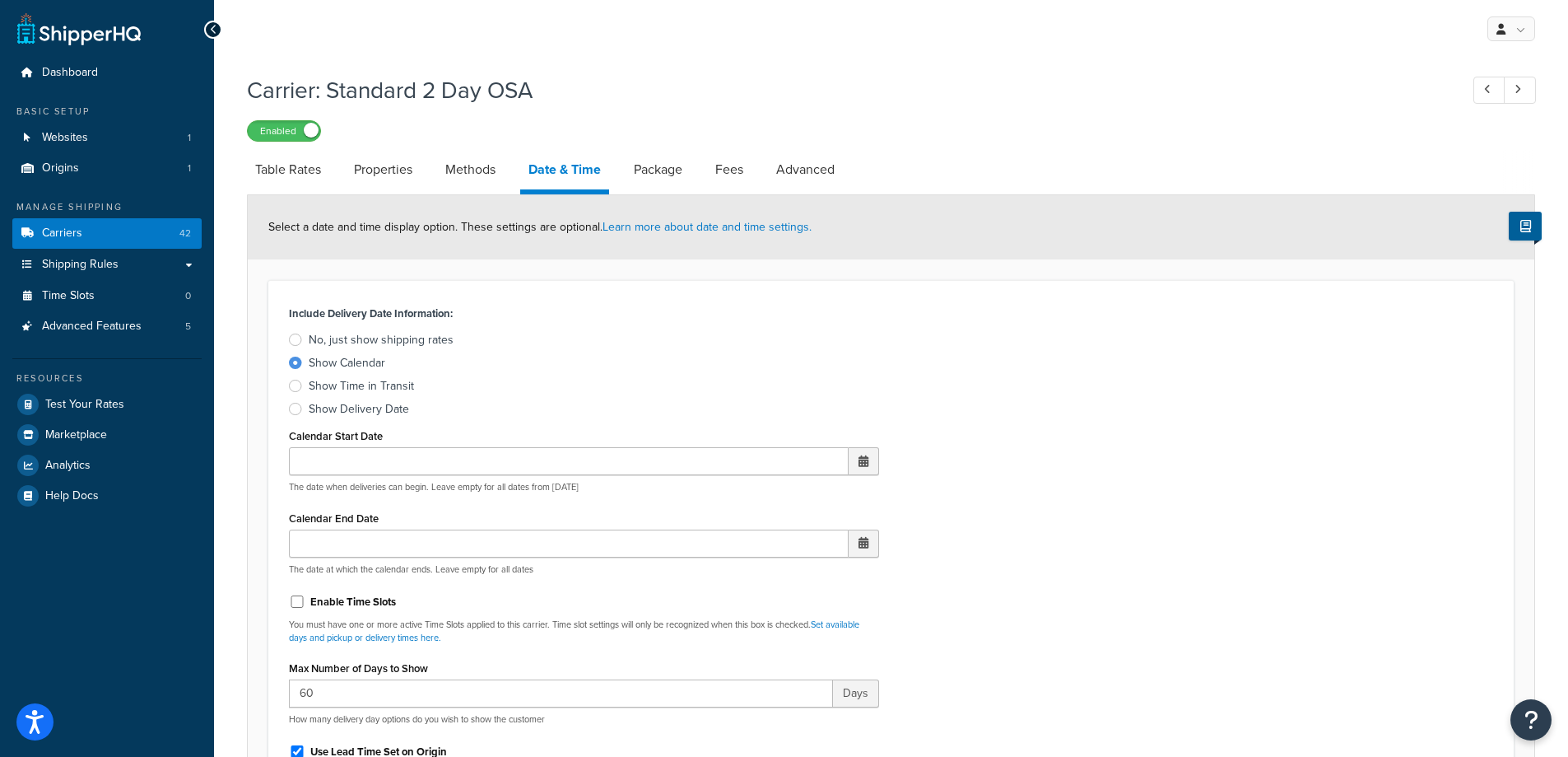
click at [946, 365] on div "Include Delivery Date Information: No, just show shipping rates Show Calendar S…" at bounding box center [891, 647] width 1229 height 692
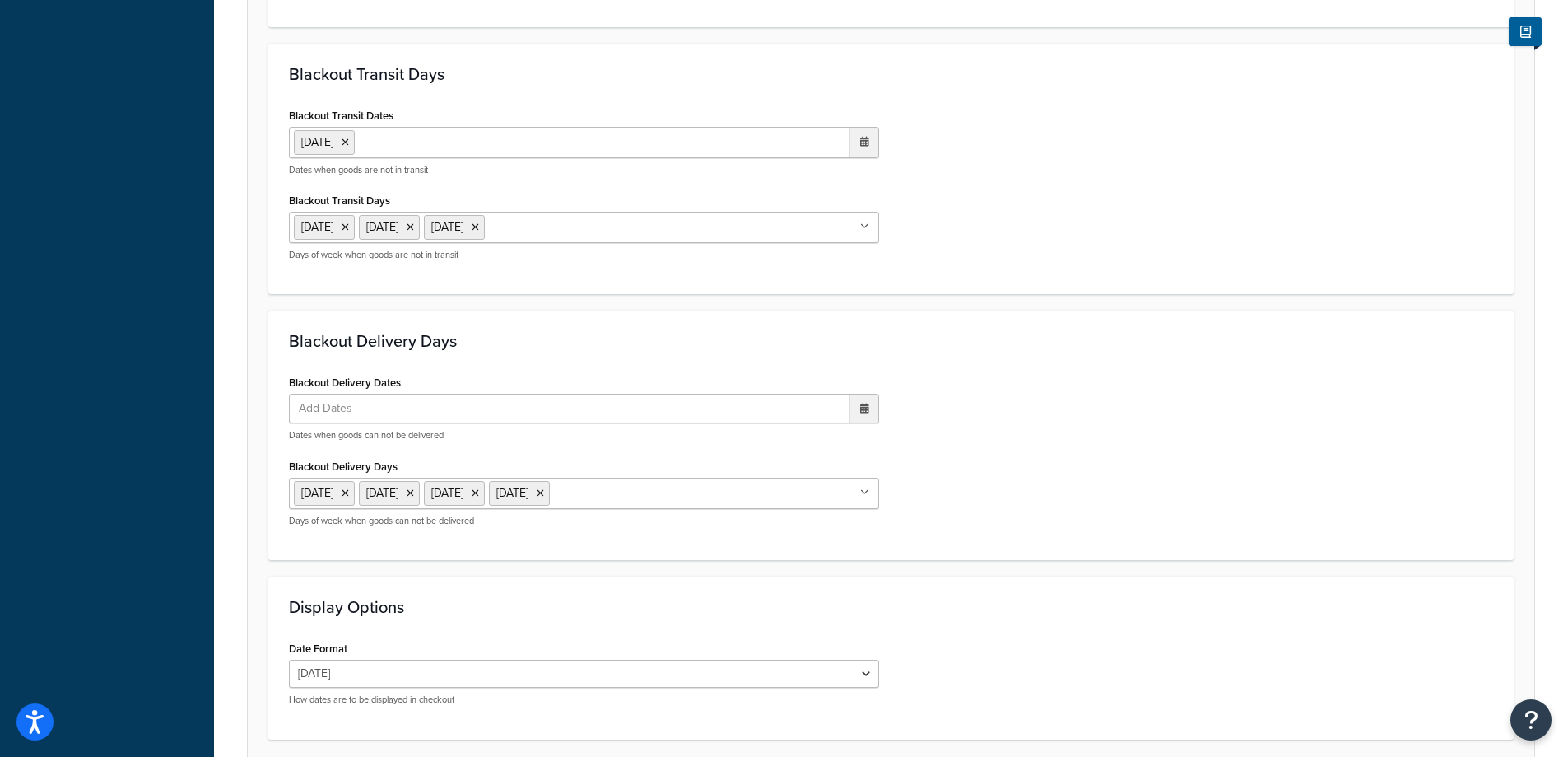
scroll to position [1121, 0]
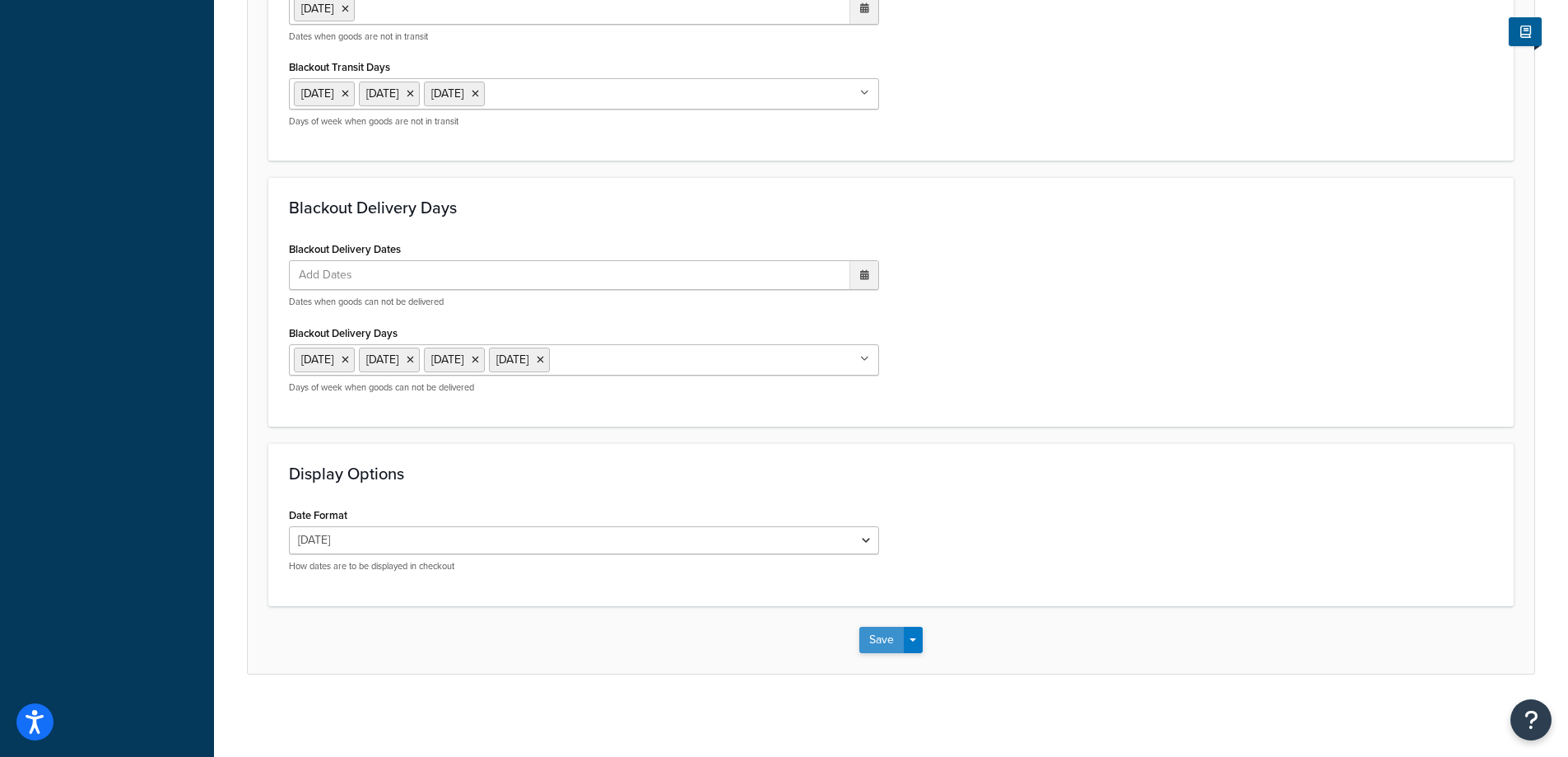
click at [879, 628] on button "Save" at bounding box center [882, 639] width 45 height 26
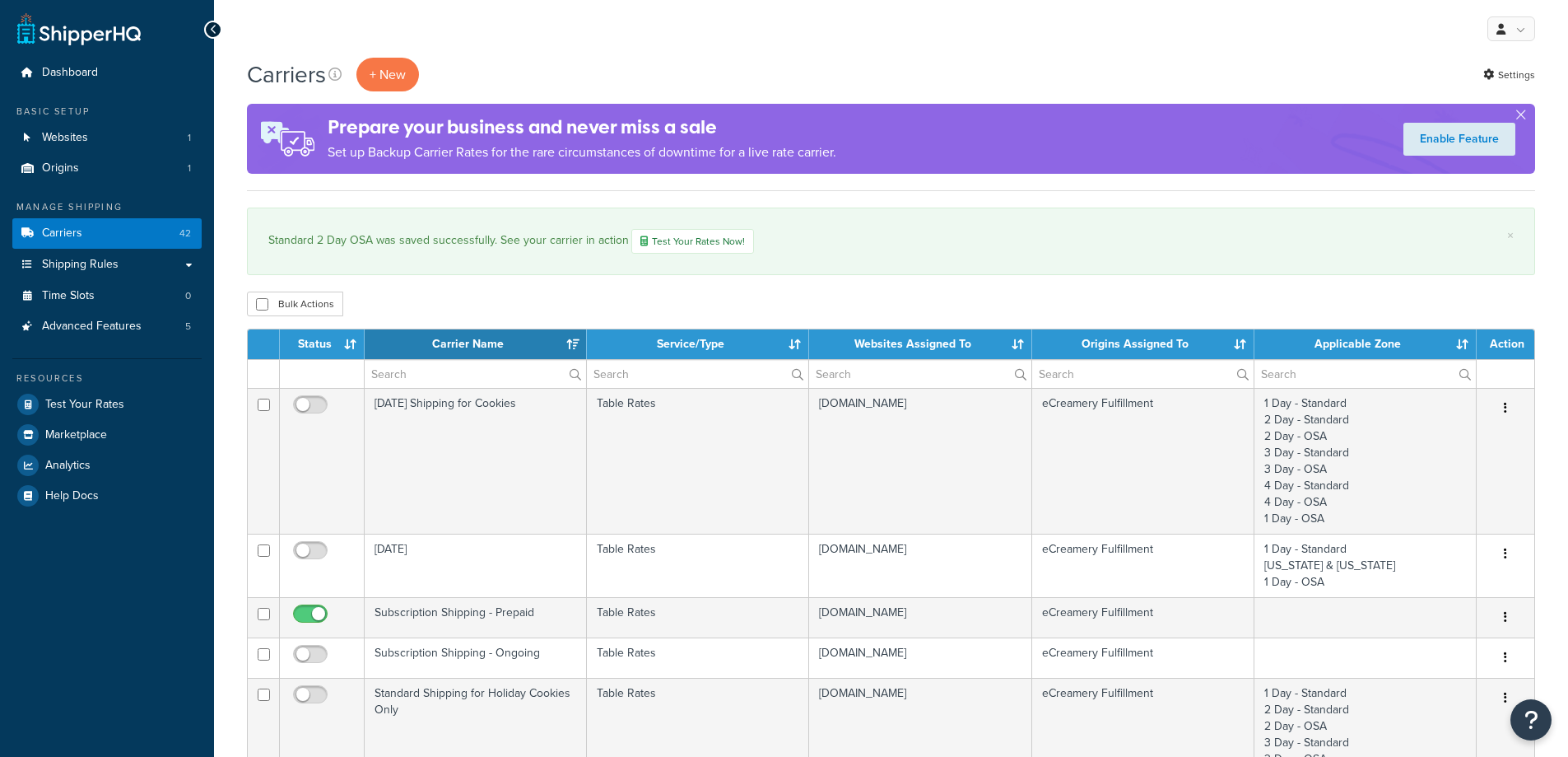
select select "15"
